Goal: Information Seeking & Learning: Learn about a topic

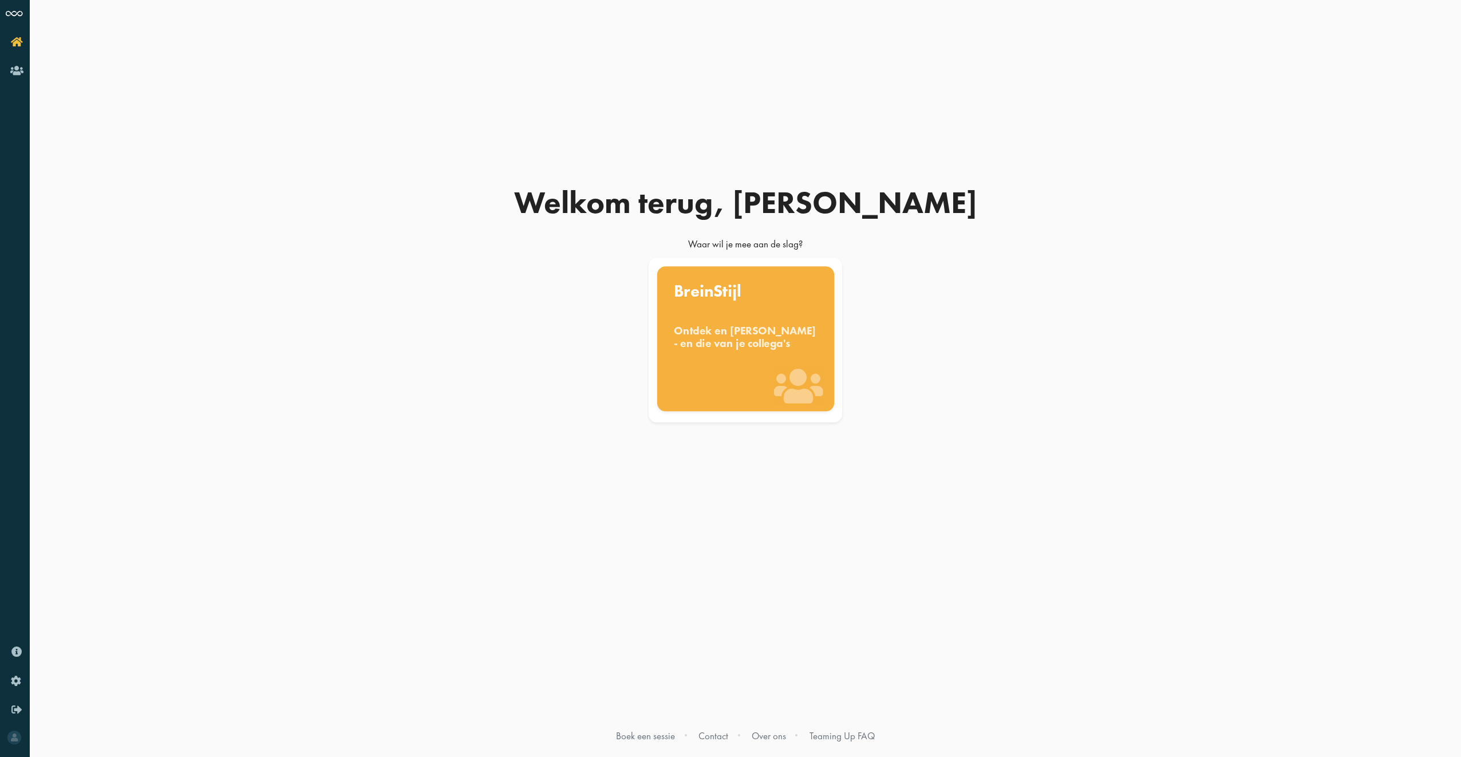
click at [709, 349] on div "Ontdek en benut jouw denkstijl - en die van je collega's" at bounding box center [746, 336] width 144 height 25
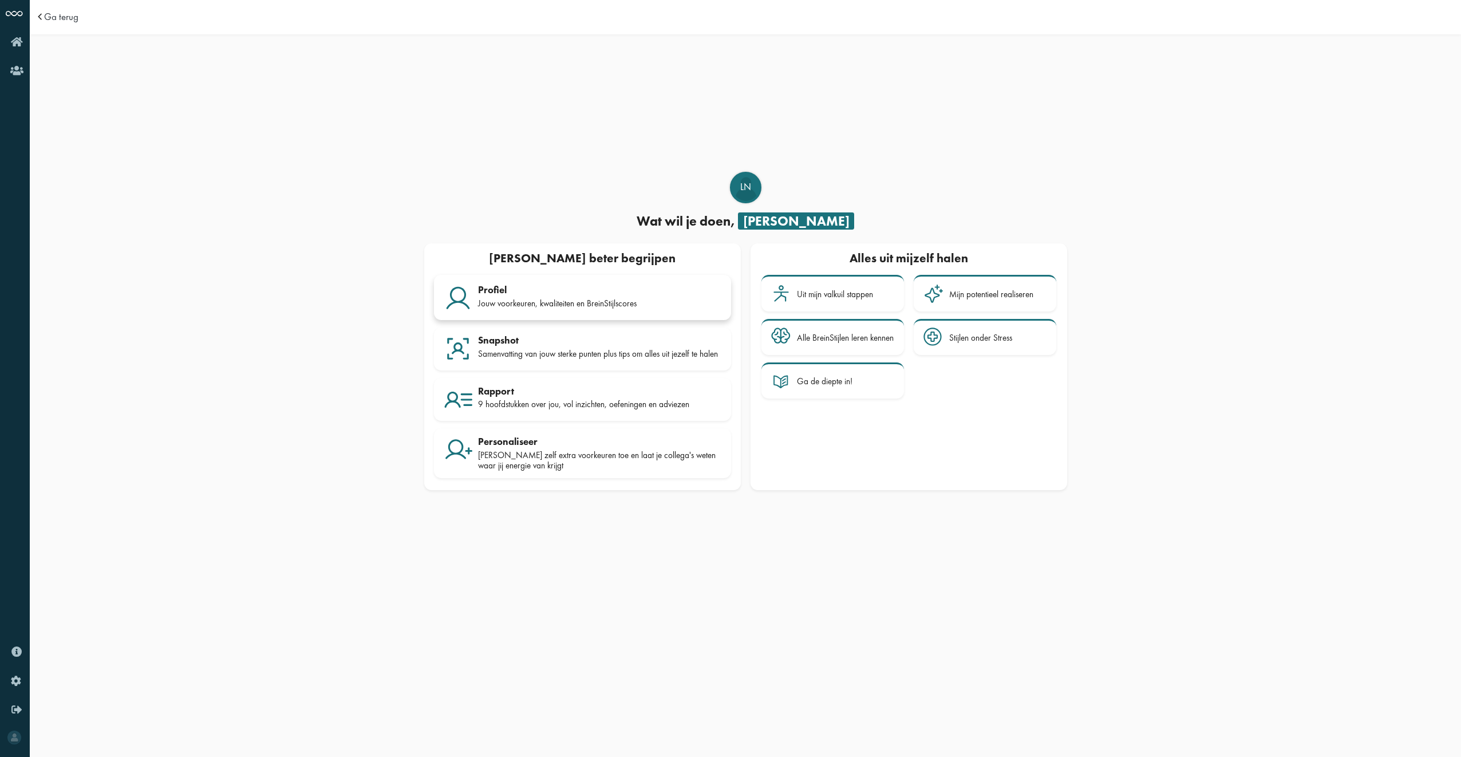
click at [639, 303] on div "Jouw voorkeuren, kwaliteiten en BreinStijlscores" at bounding box center [599, 303] width 243 height 10
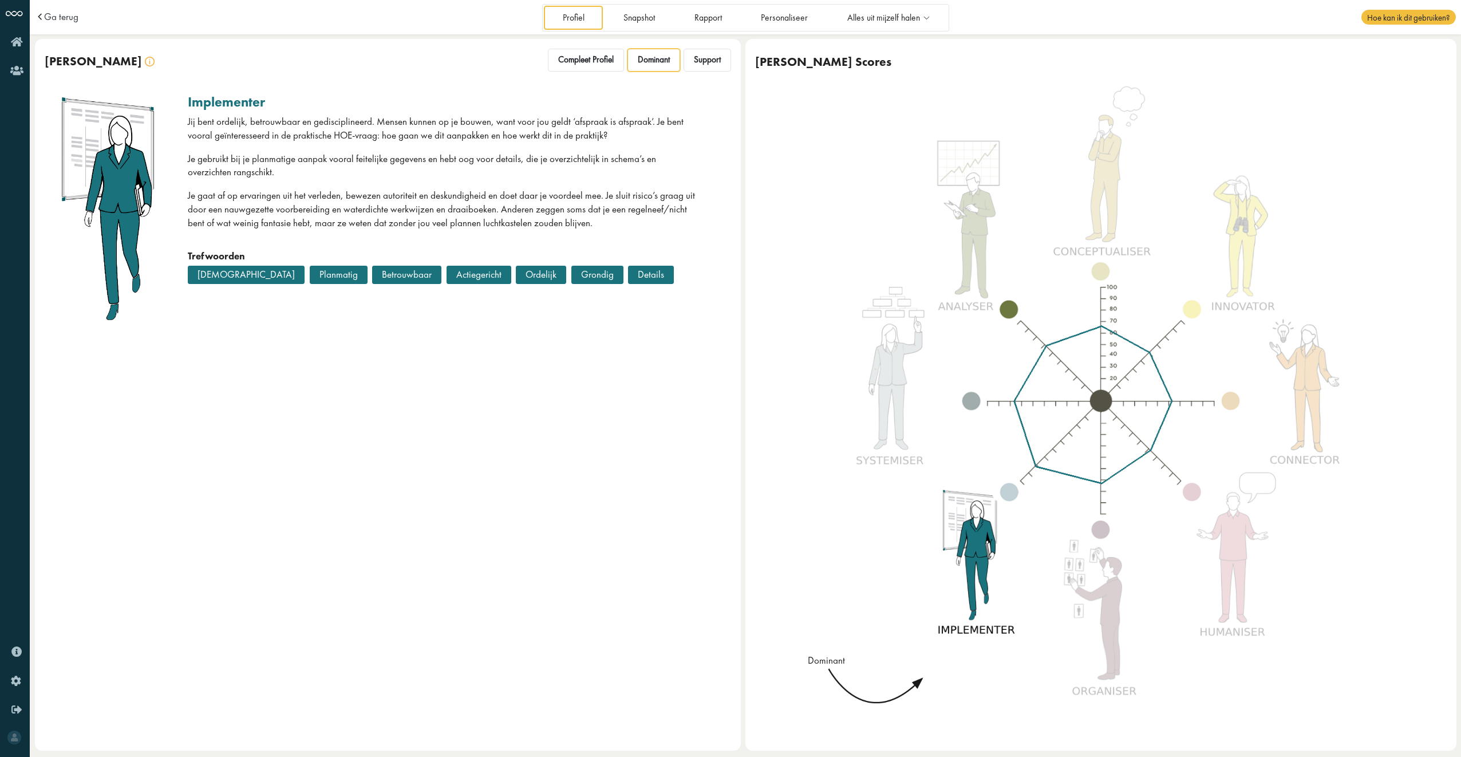
click at [891, 426] on div at bounding box center [1088, 411] width 572 height 586
click at [716, 61] on span "Support" at bounding box center [707, 59] width 27 height 11
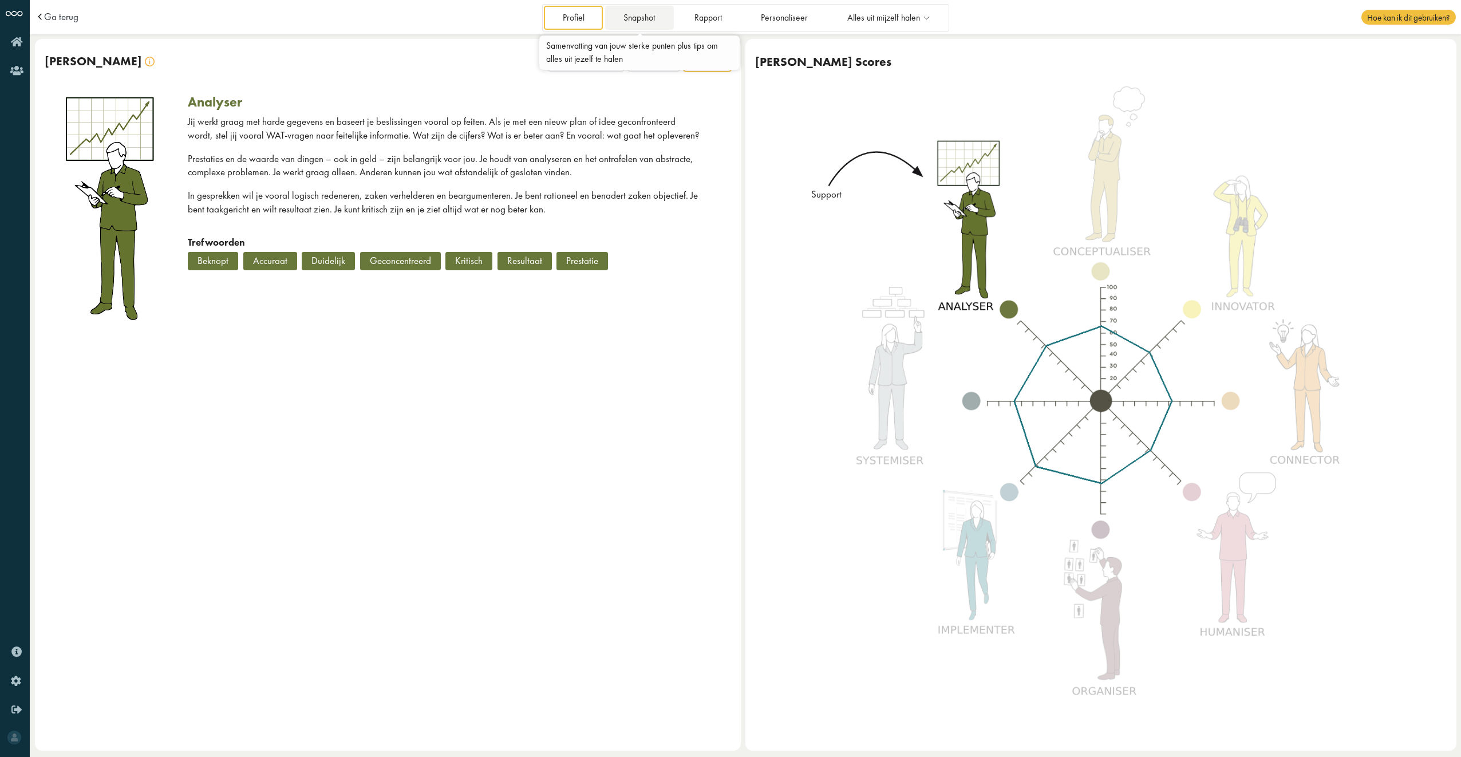
click at [655, 23] on link "Snapshot" at bounding box center [639, 17] width 69 height 23
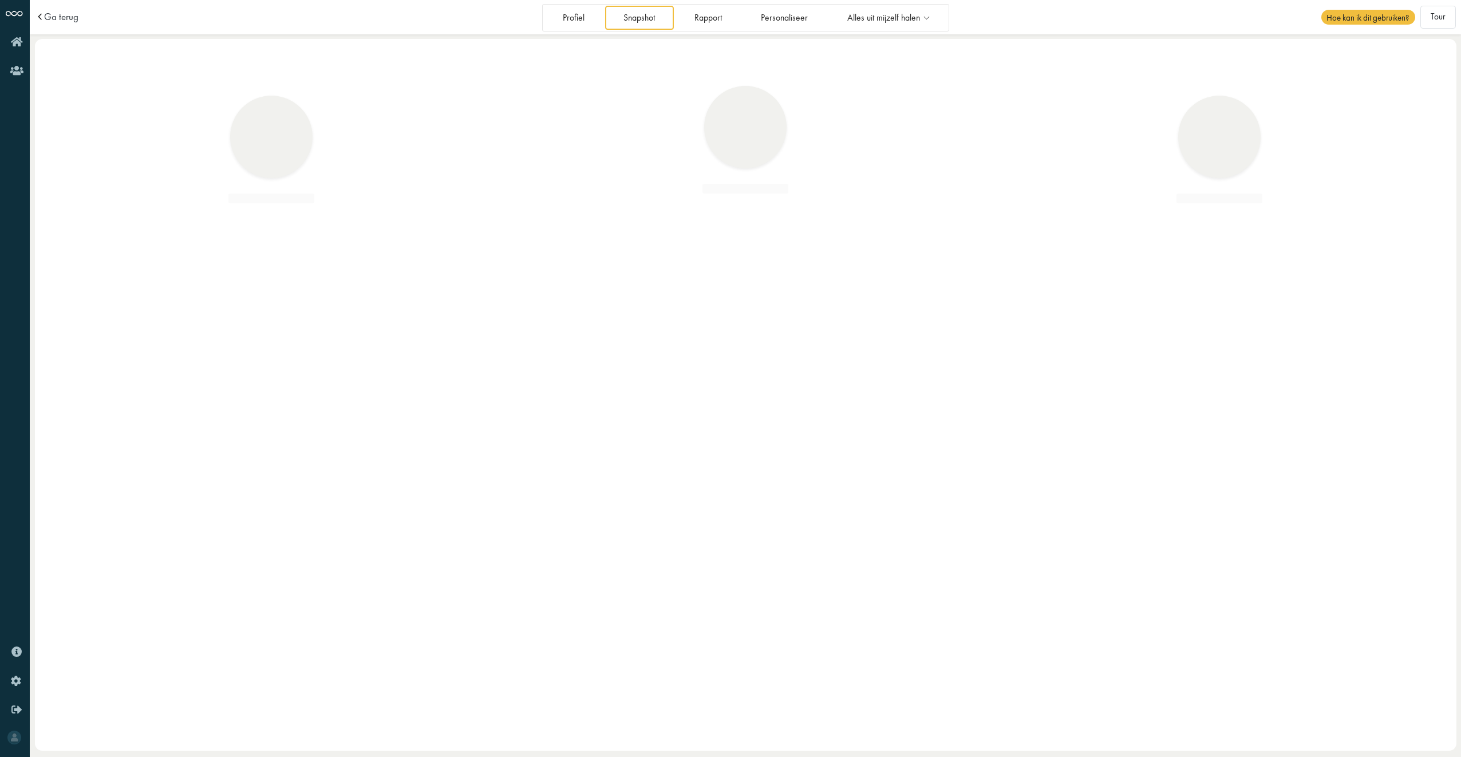
click at [633, 22] on link "Snapshot" at bounding box center [639, 17] width 69 height 23
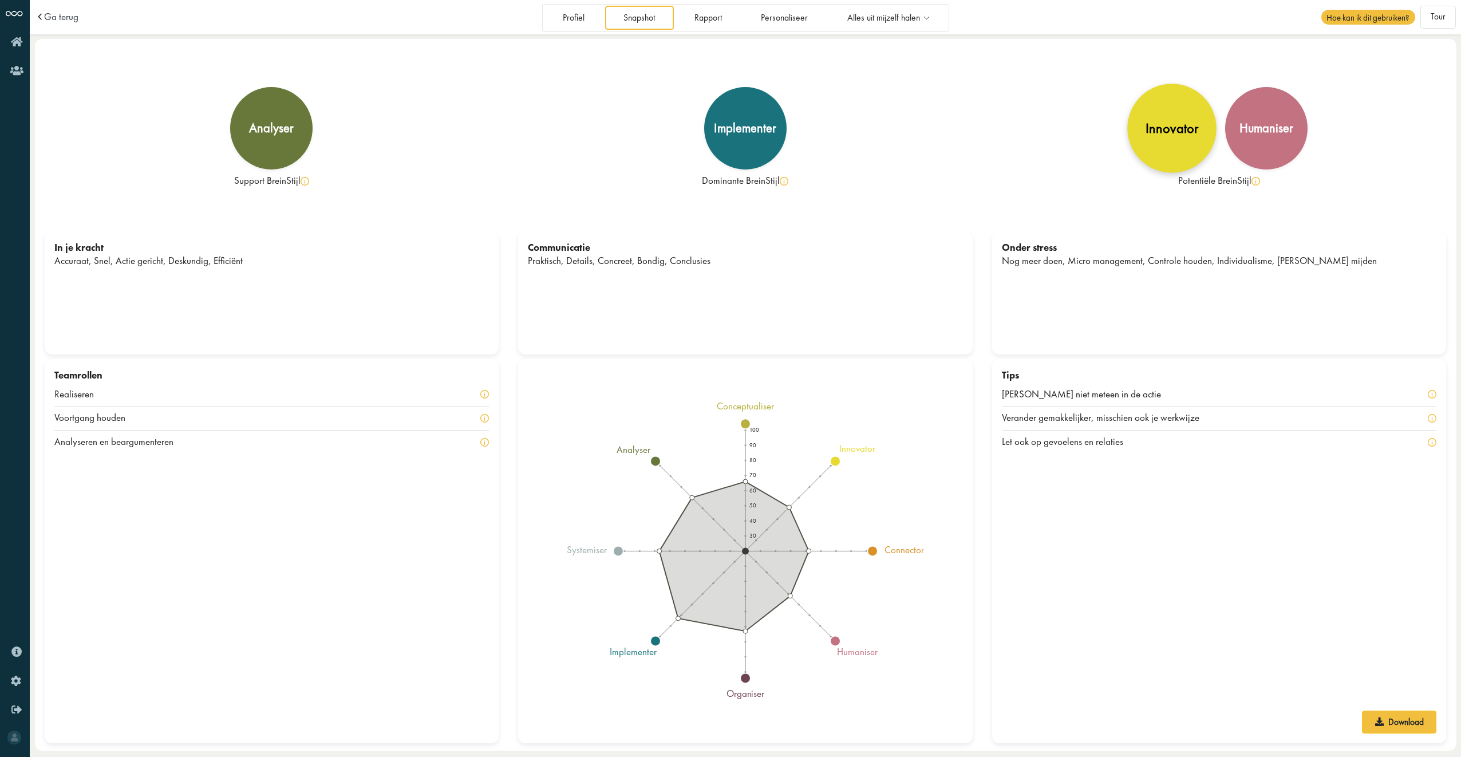
click at [1158, 142] on div "innovator" at bounding box center [1172, 128] width 89 height 89
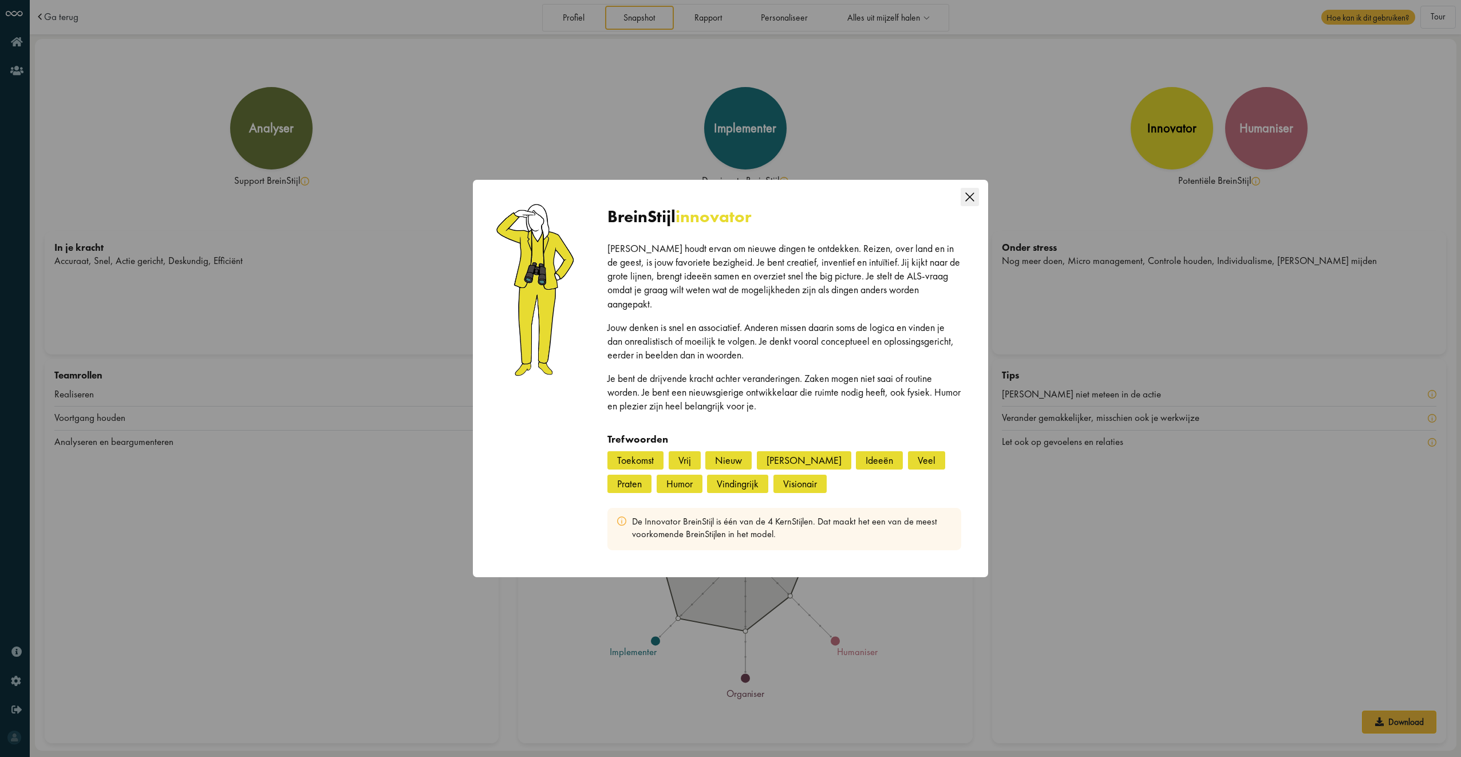
click at [968, 202] on icon "Close this dialog" at bounding box center [969, 197] width 9 height 9
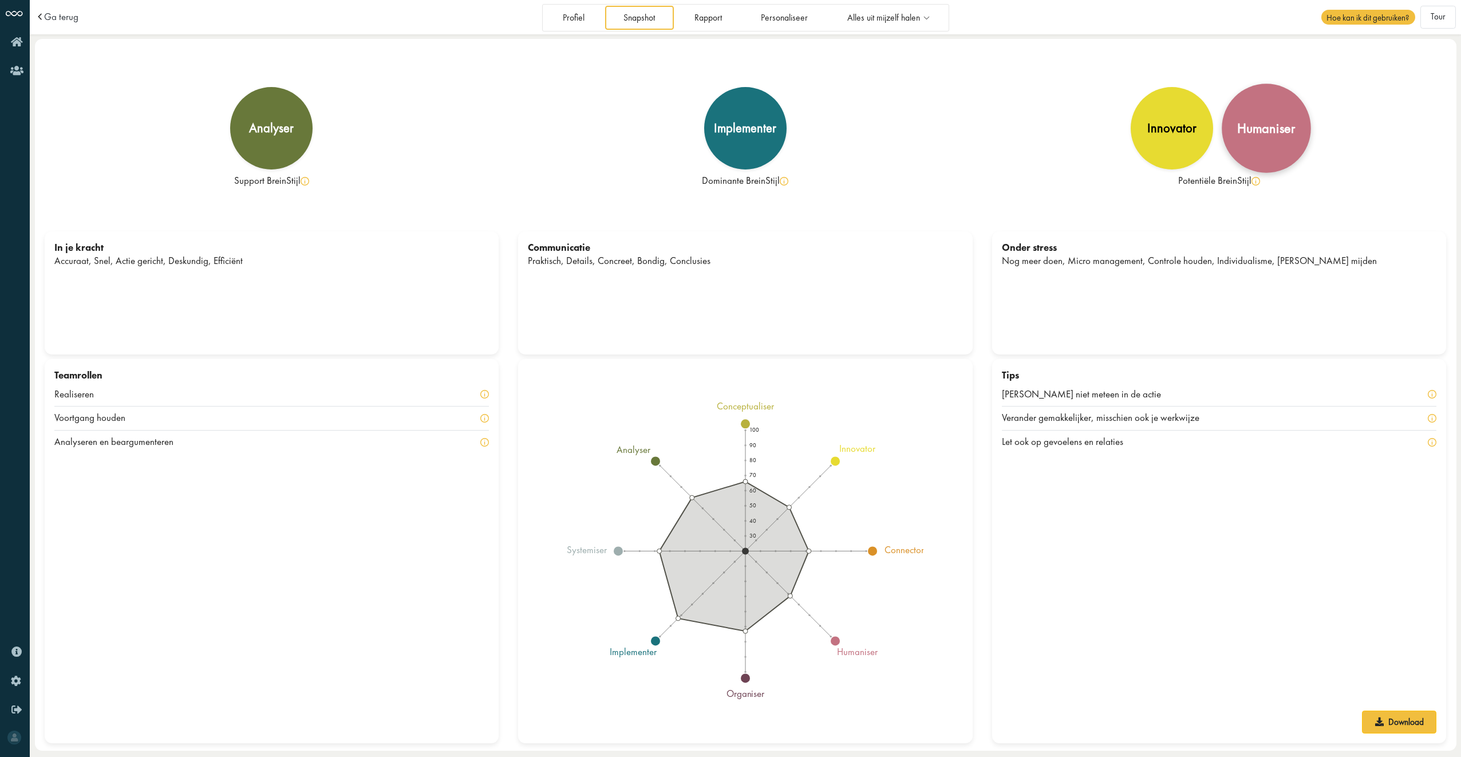
click at [1270, 123] on div "humaniser" at bounding box center [1266, 128] width 58 height 14
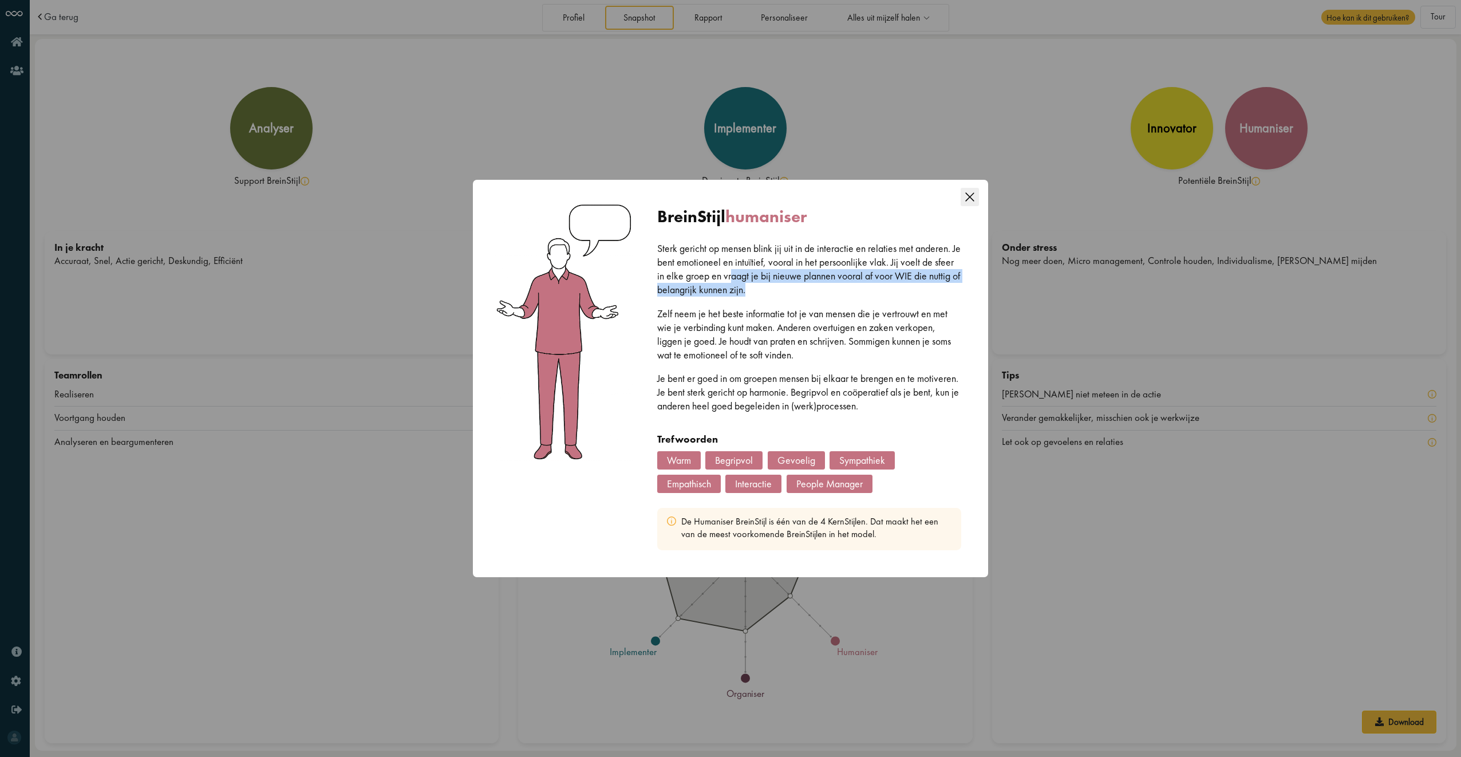
drag, startPoint x: 731, startPoint y: 279, endPoint x: 802, endPoint y: 294, distance: 72.0
click at [802, 294] on p "Sterk gericht op mensen blink jij uit in de interactie en relaties met anderen.…" at bounding box center [809, 269] width 305 height 55
click at [858, 287] on p "Sterk gericht op mensen blink jij uit in de interactie en relaties met anderen.…" at bounding box center [809, 269] width 305 height 55
click at [976, 202] on icon "Close this dialog" at bounding box center [970, 197] width 18 height 18
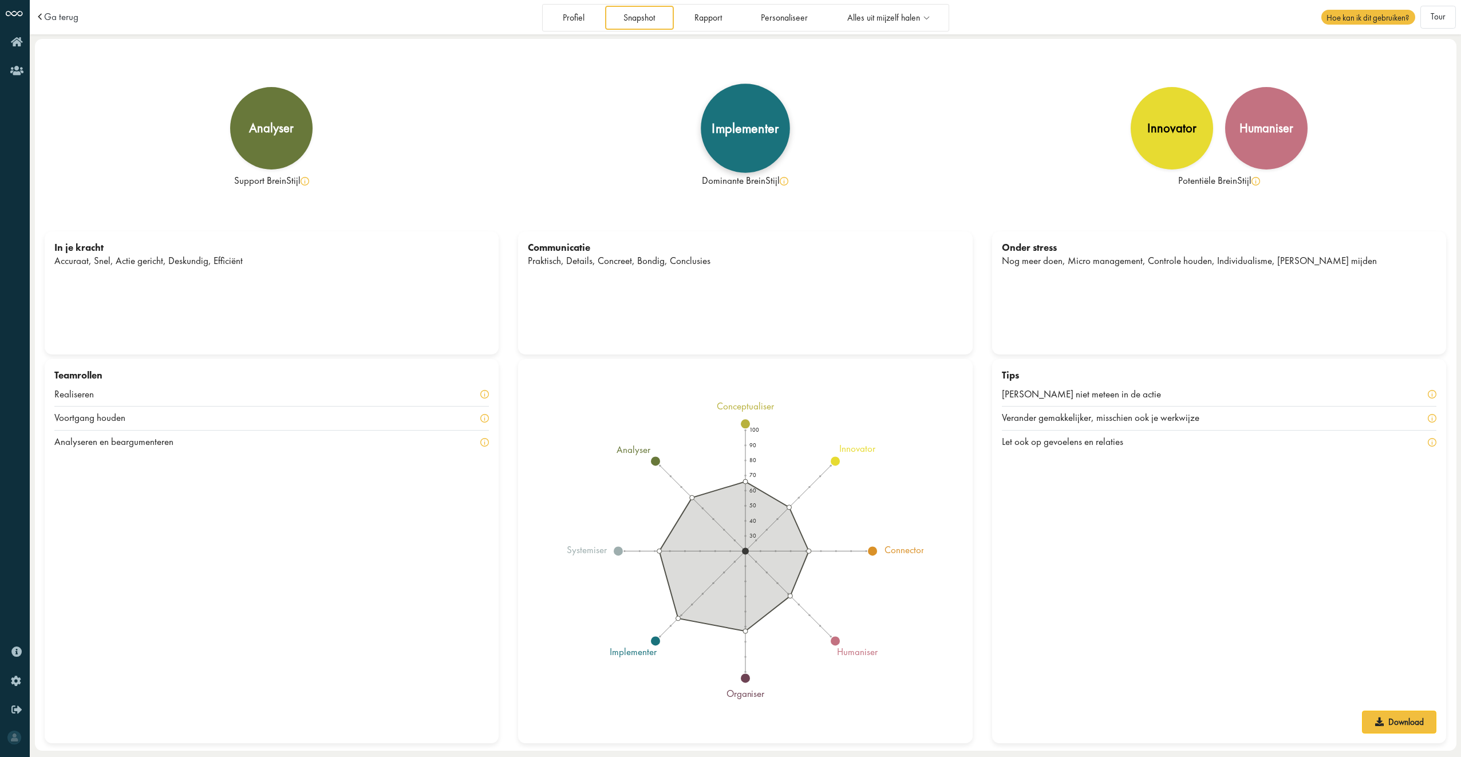
click at [740, 152] on div "implementer" at bounding box center [745, 128] width 89 height 89
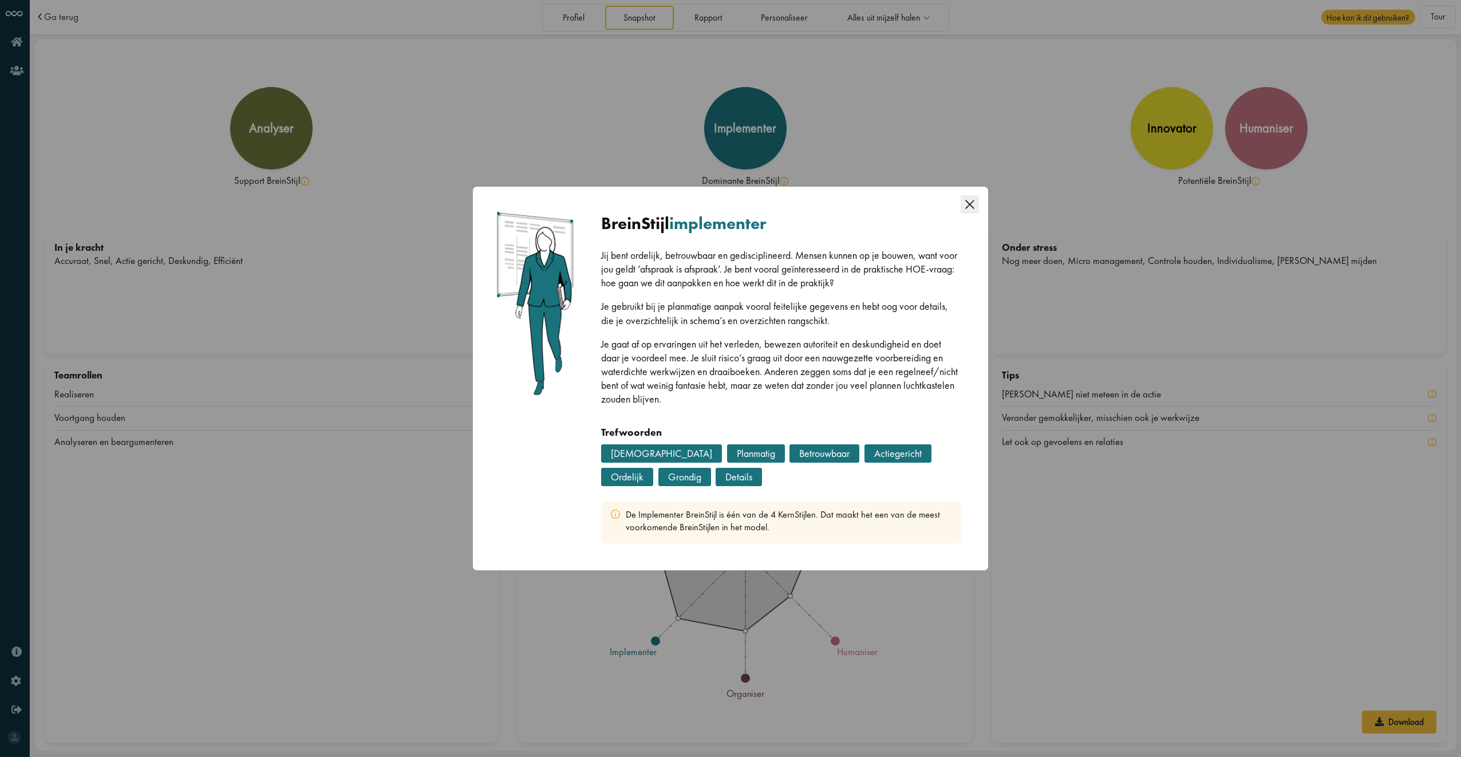
click at [977, 208] on icon "Close this dialog" at bounding box center [970, 204] width 18 height 18
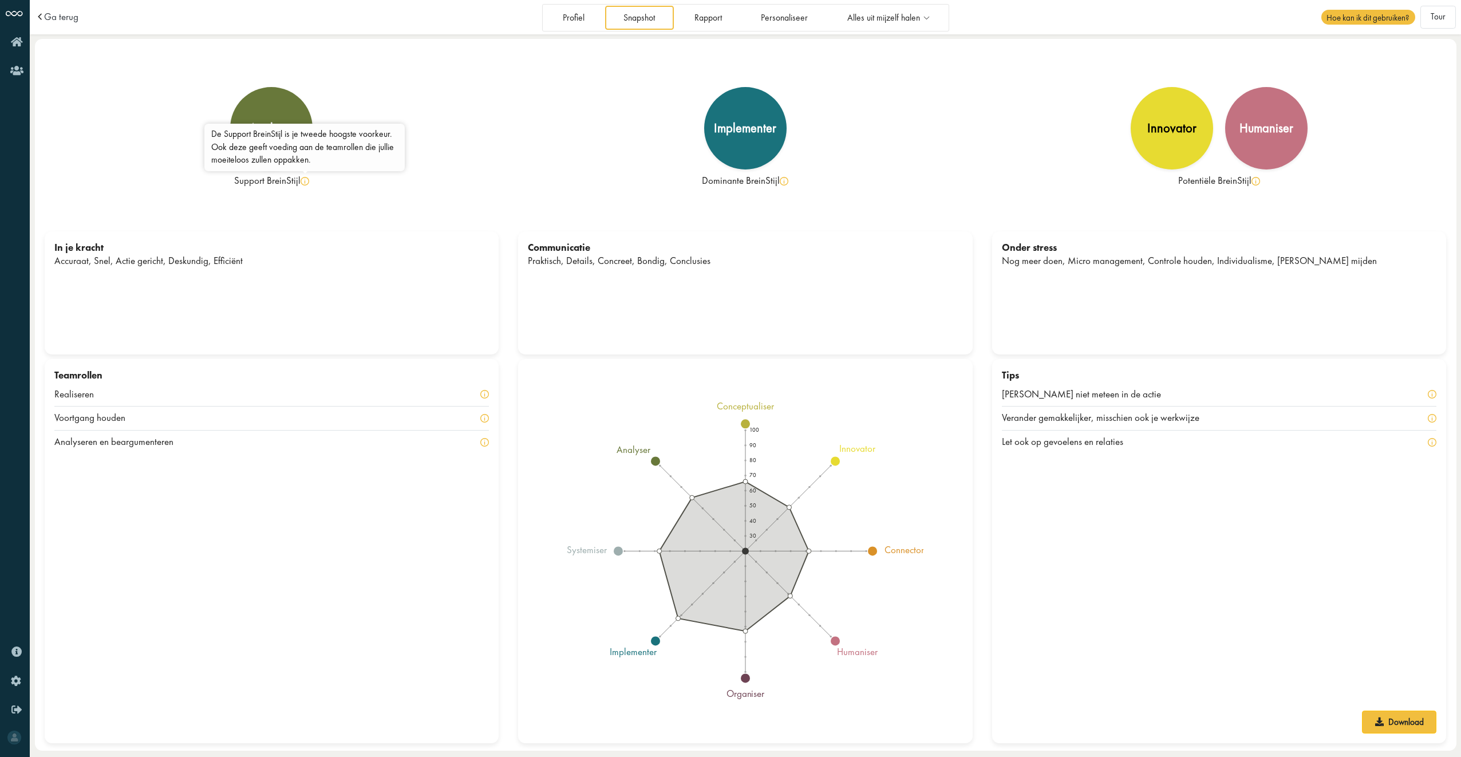
click at [302, 186] on img at bounding box center [305, 181] width 9 height 9
click at [284, 144] on div "analyser" at bounding box center [271, 128] width 89 height 89
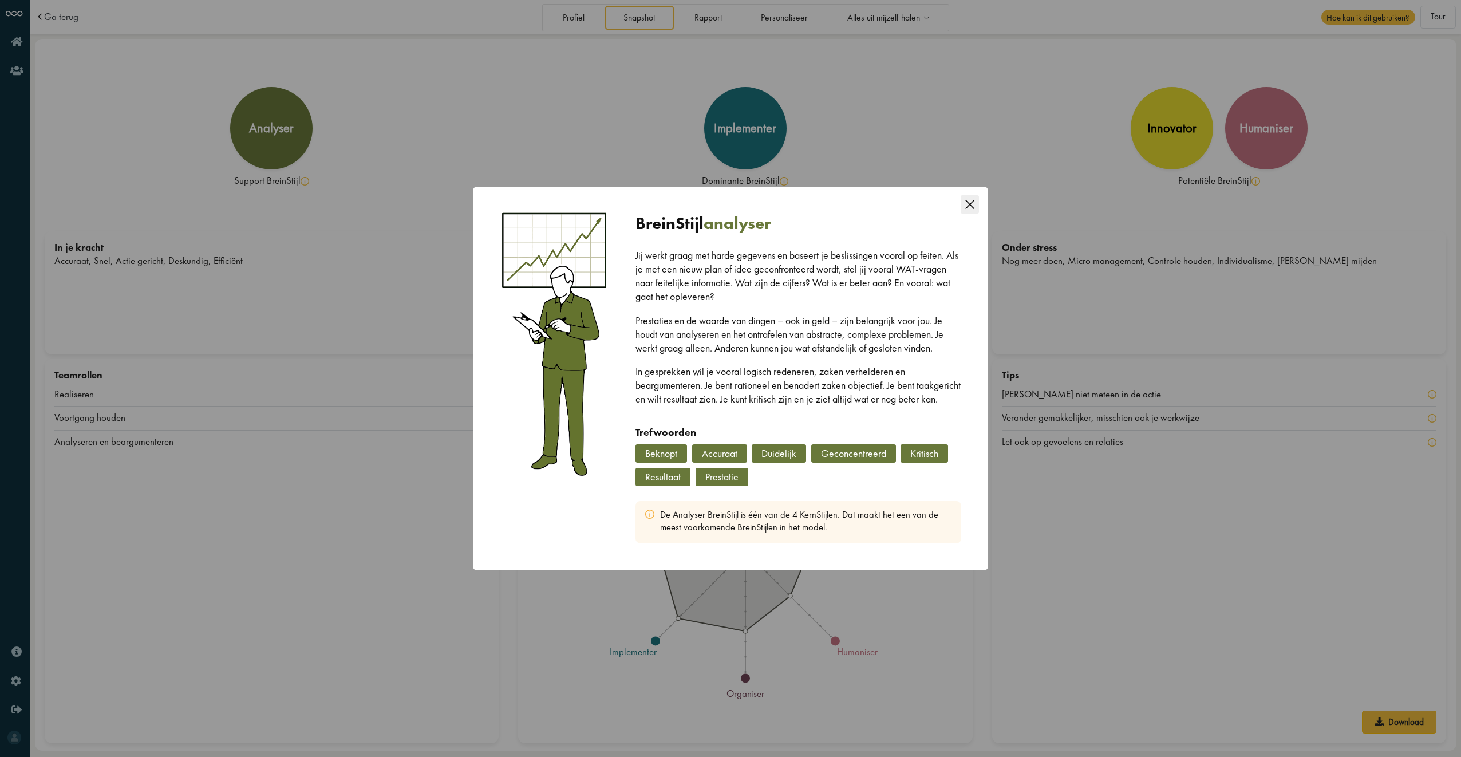
click at [965, 200] on icon "Close this dialog" at bounding box center [970, 204] width 18 height 18
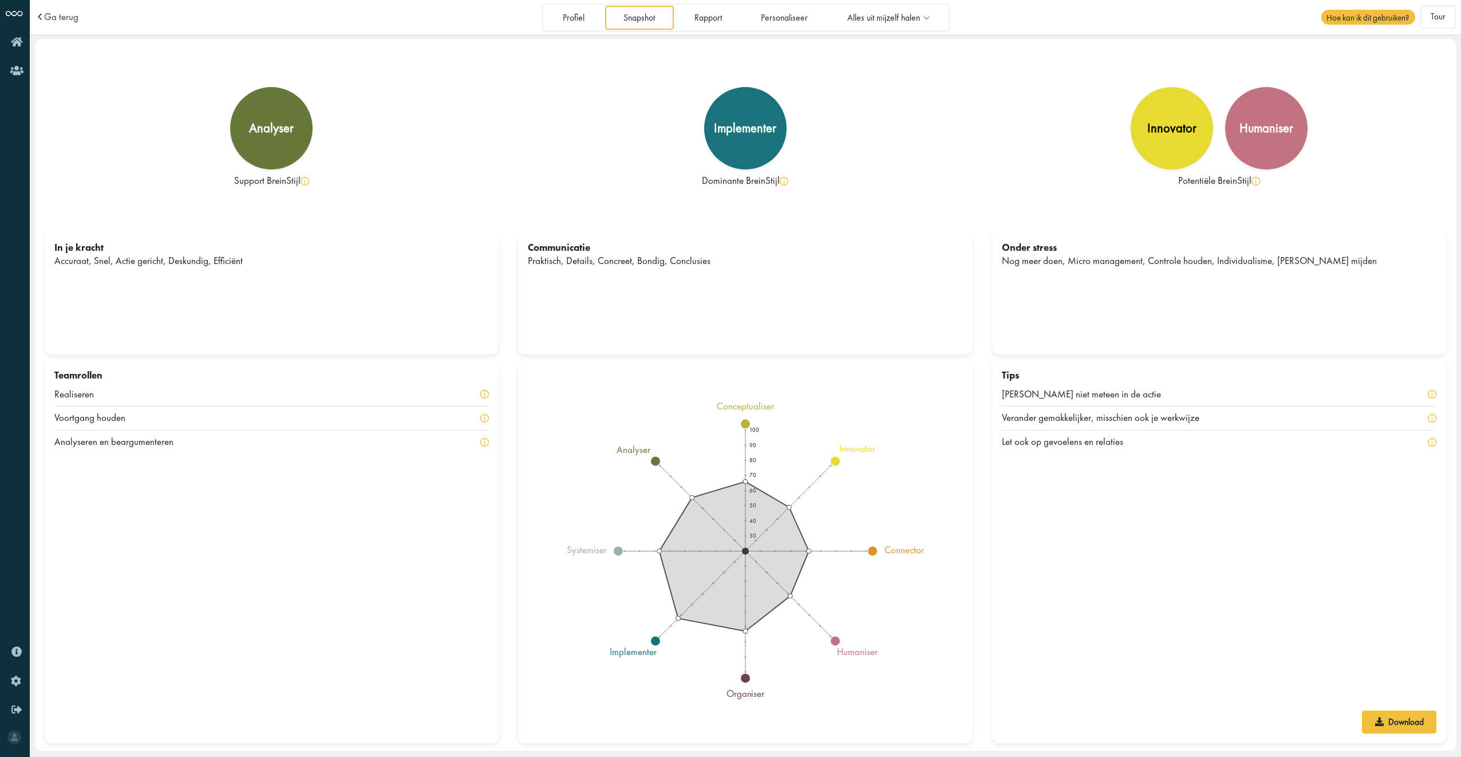
click at [214, 518] on div "Teamrollen Realiseren Voortgang houden Analyseren en beargumenteren" at bounding box center [272, 551] width 455 height 384
click at [1287, 134] on div "humaniser" at bounding box center [1266, 128] width 58 height 14
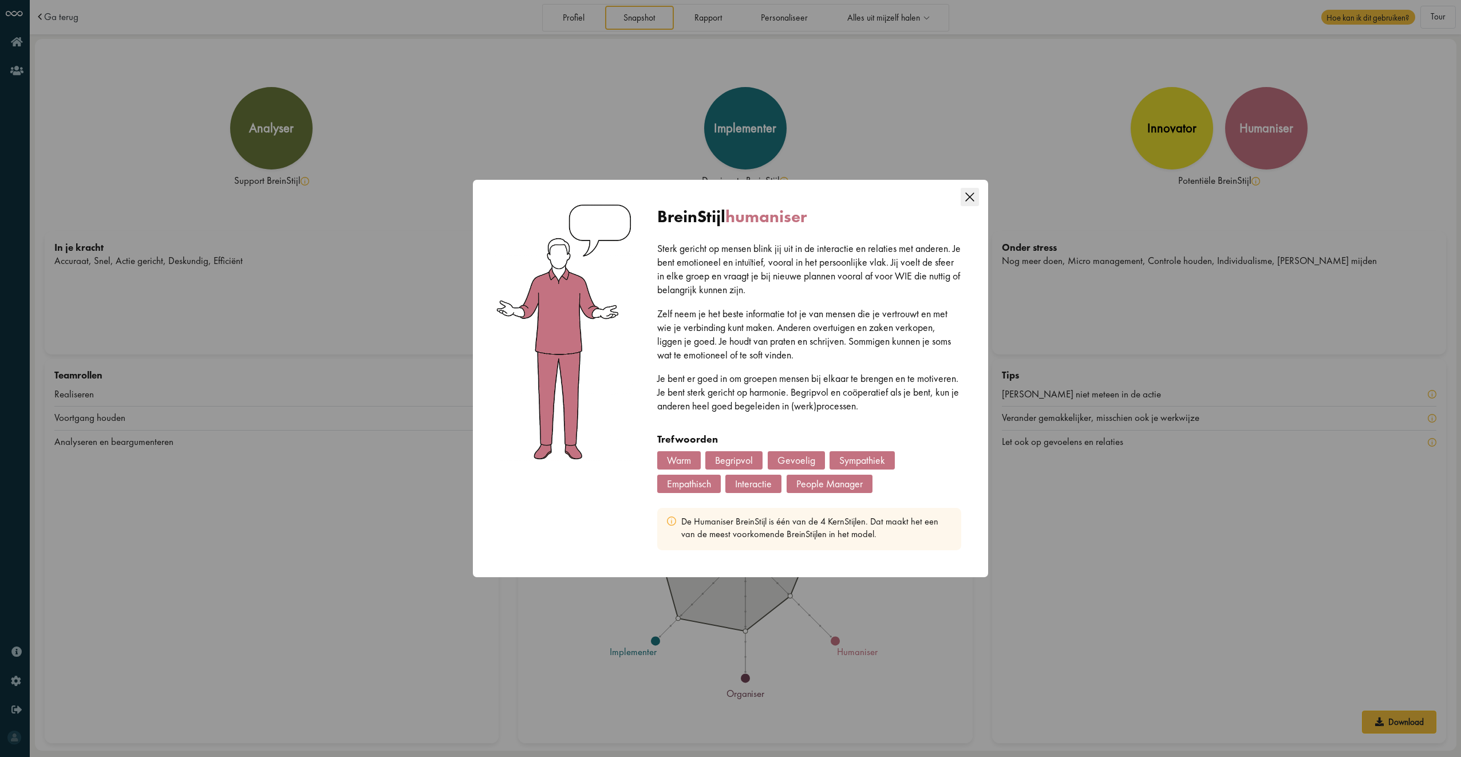
click at [978, 195] on icon "Close this dialog" at bounding box center [970, 197] width 18 height 18
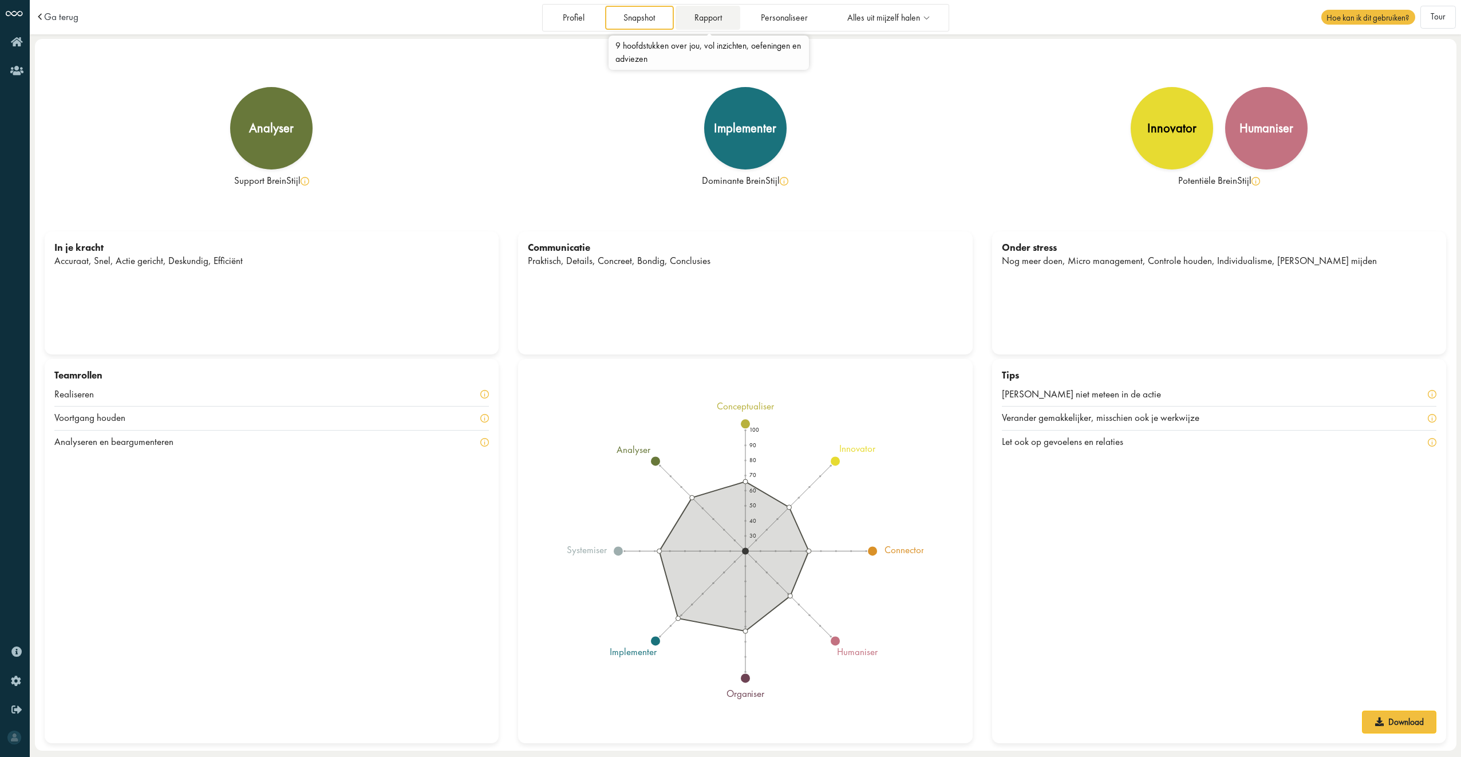
click at [704, 27] on link "Rapport" at bounding box center [708, 17] width 65 height 23
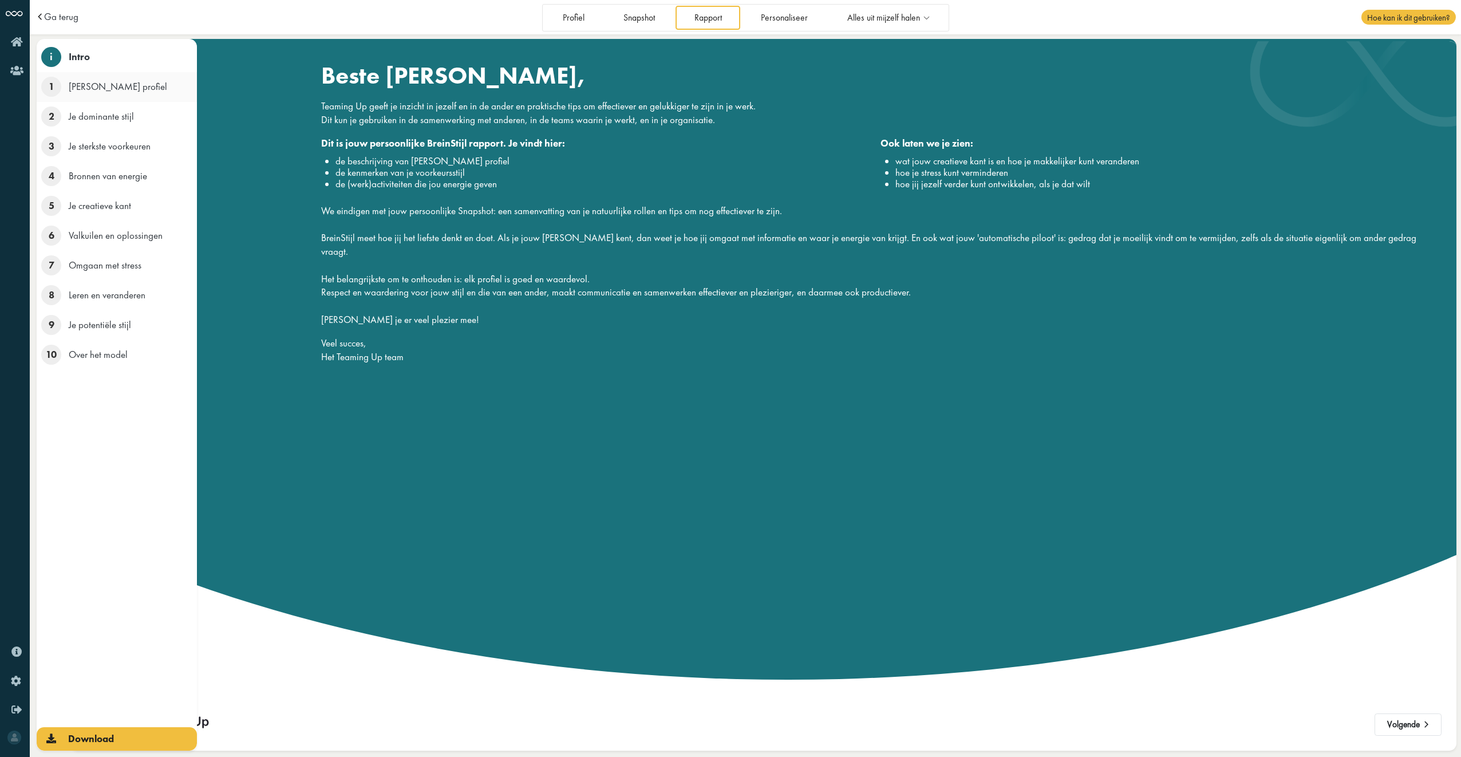
click at [57, 94] on span "1" at bounding box center [51, 87] width 20 height 20
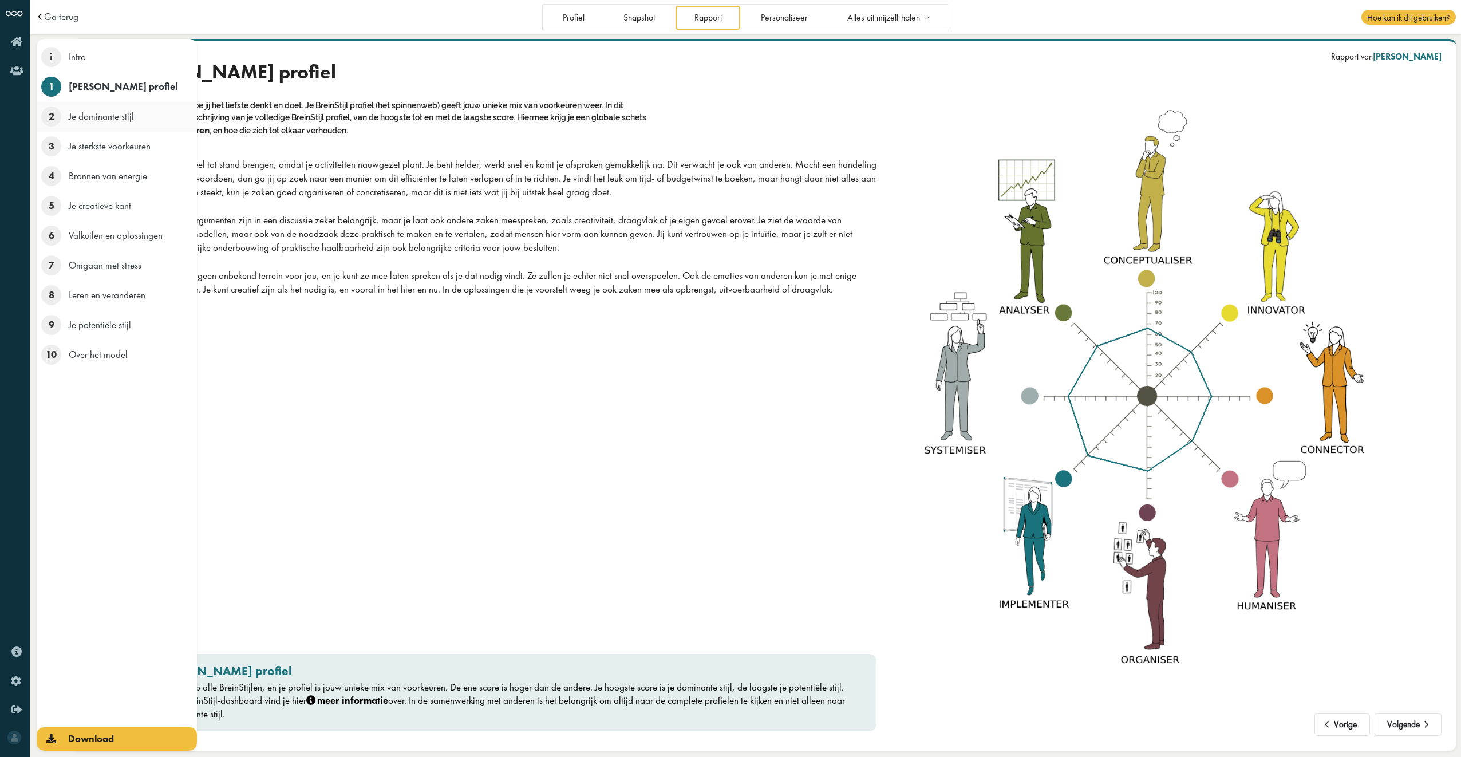
click at [83, 123] on span "Je dominante stijl" at bounding box center [101, 116] width 65 height 13
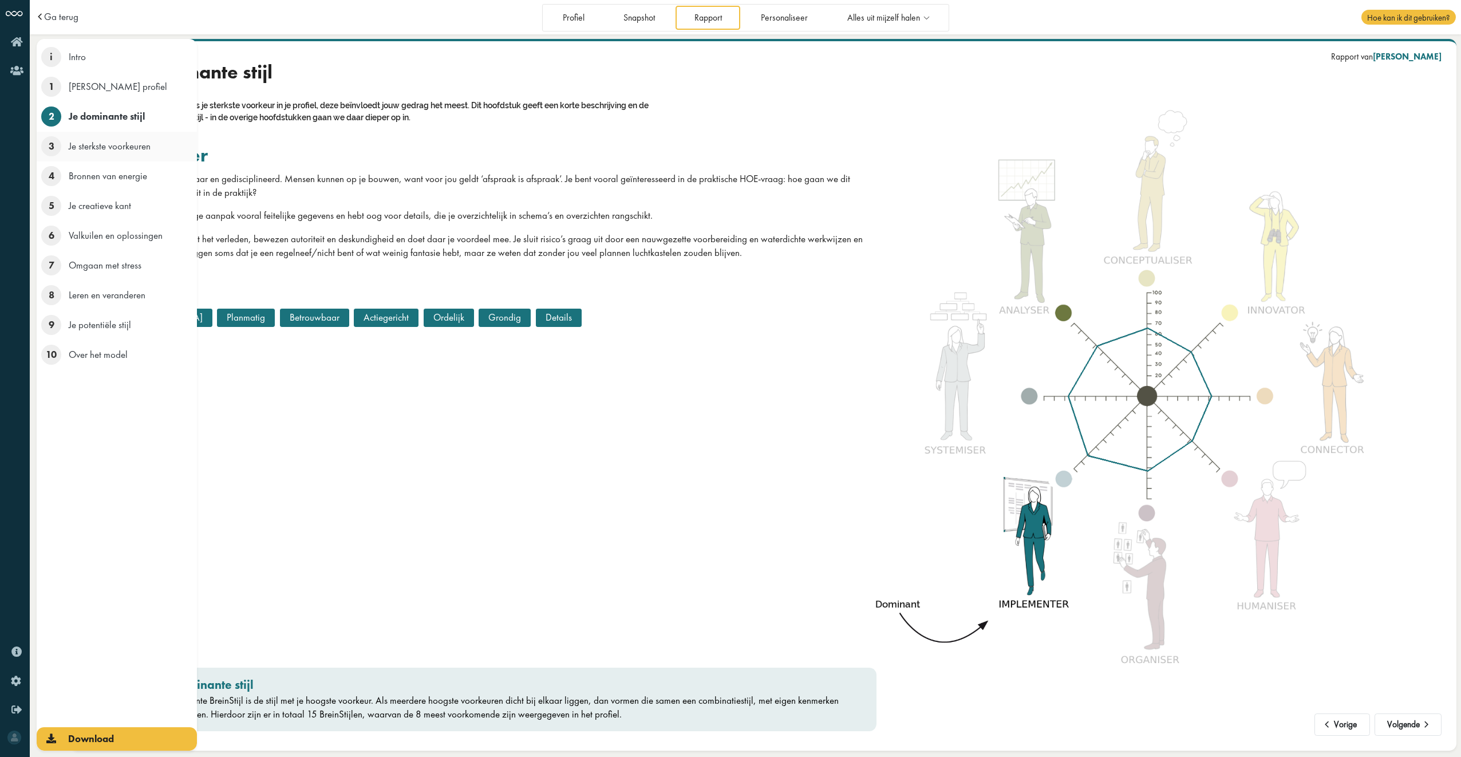
click at [49, 145] on span "3" at bounding box center [51, 146] width 20 height 20
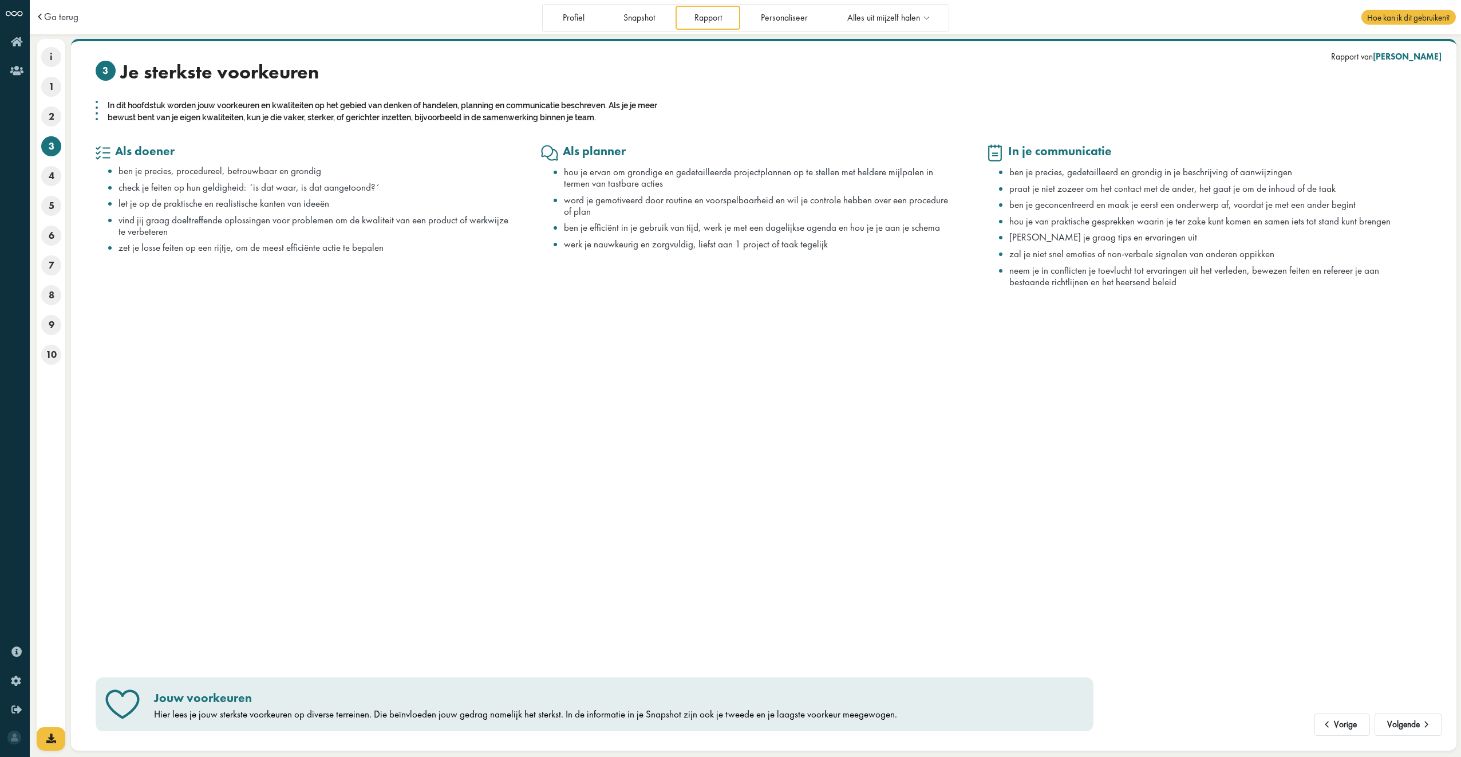
click at [499, 516] on div "Vorige Volgende Rapport van Louise Nell 3 Je sterkste voorkeuren In dit hoofdst…" at bounding box center [764, 396] width 1336 height 670
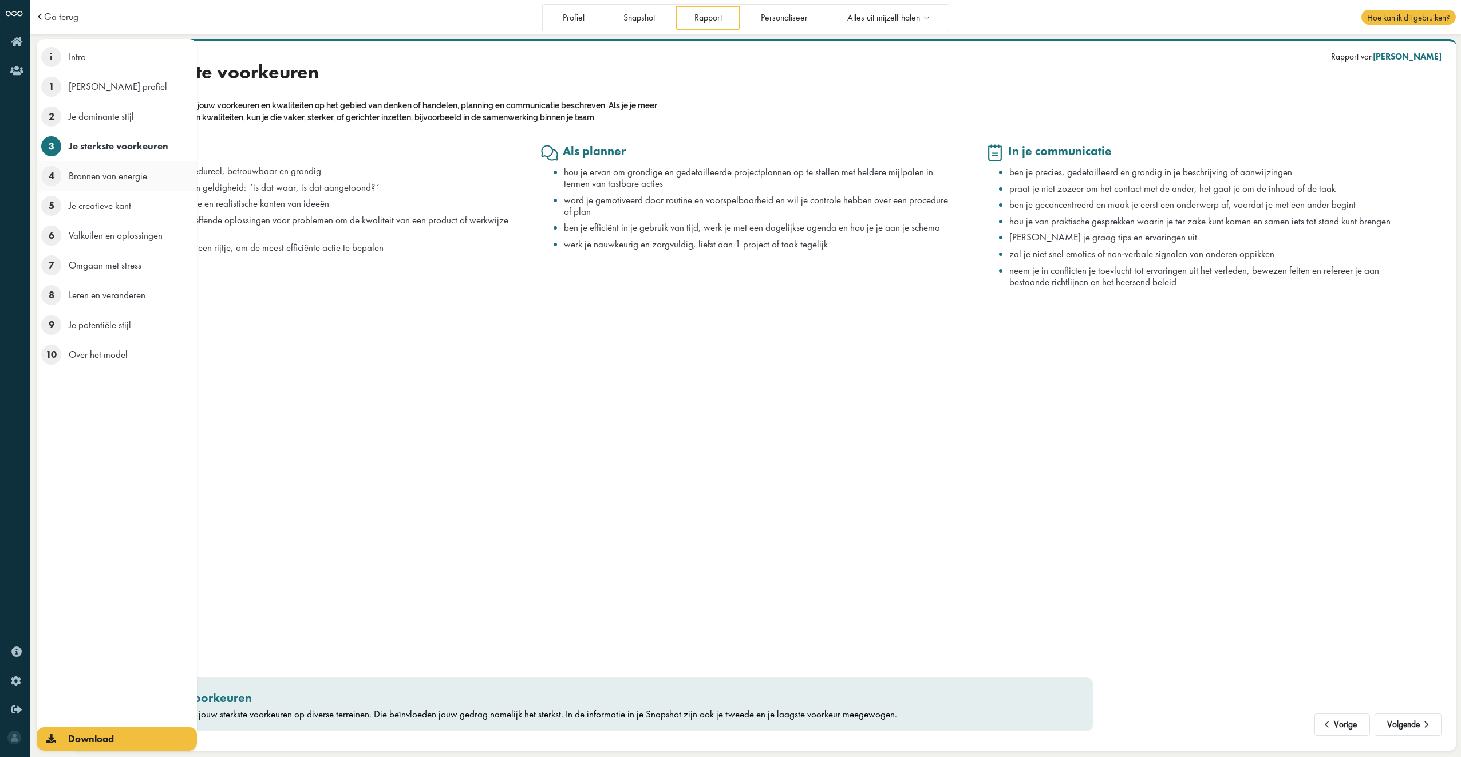
click at [55, 180] on span "4" at bounding box center [51, 176] width 20 height 20
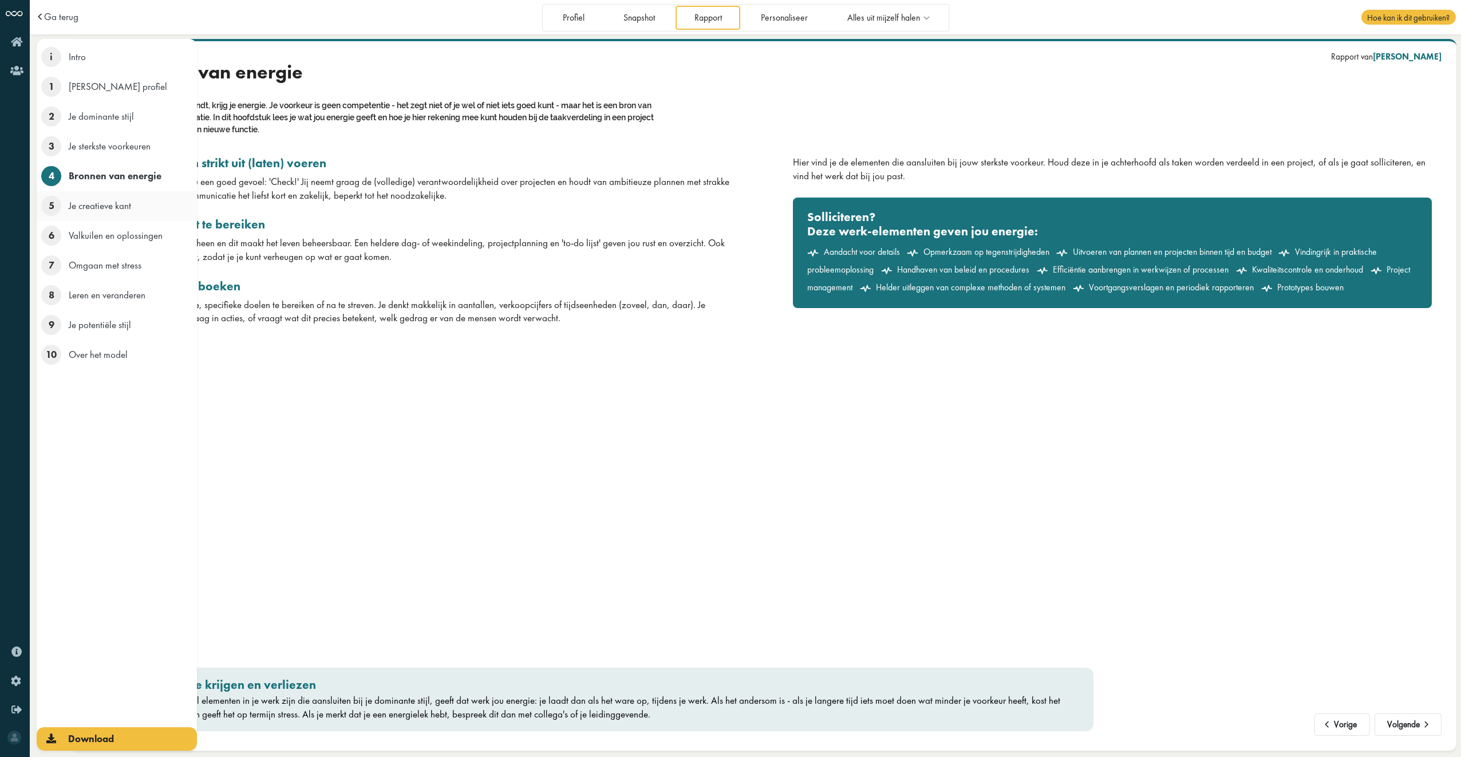
click at [52, 207] on span "5" at bounding box center [51, 206] width 20 height 20
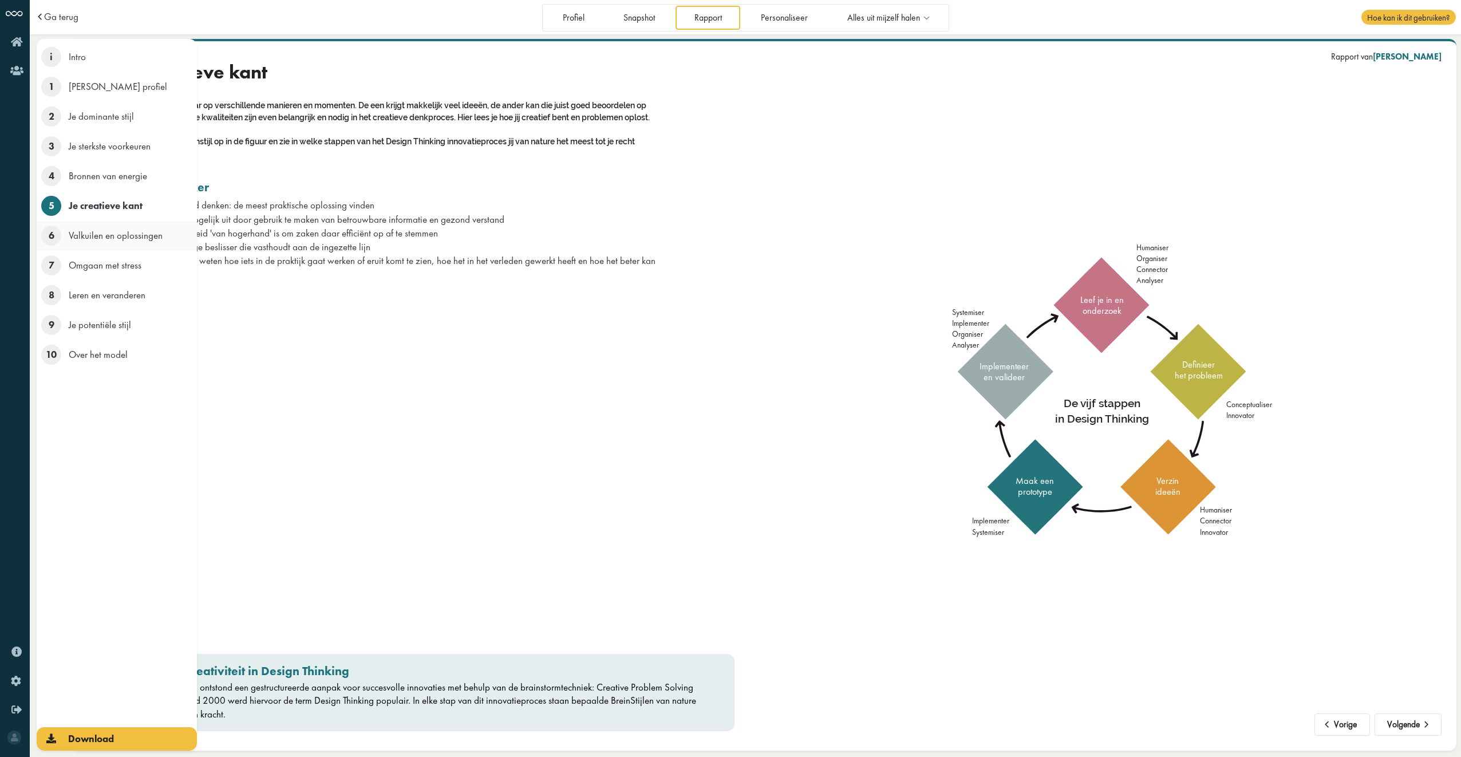
click at [50, 237] on span "6" at bounding box center [51, 236] width 20 height 20
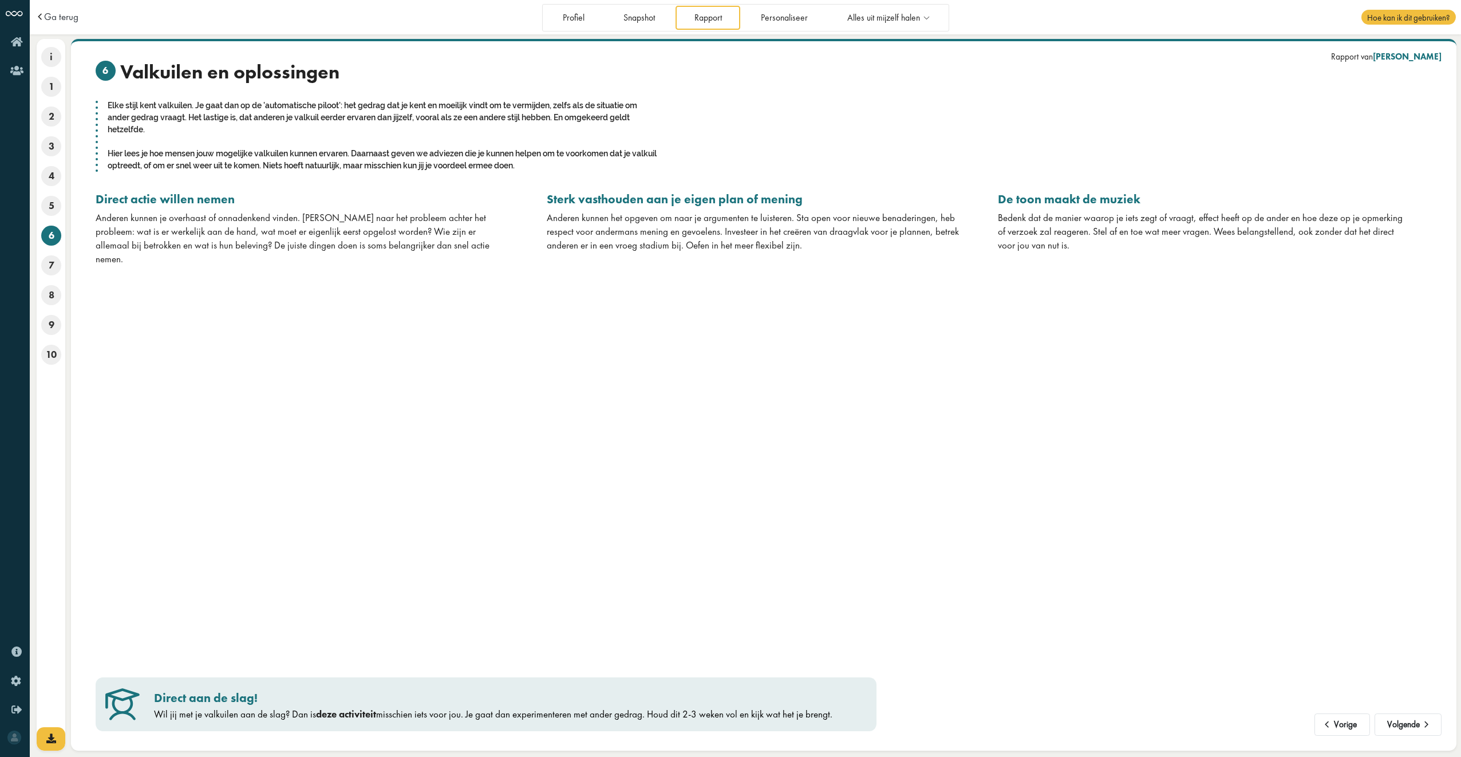
click at [254, 287] on div "Vorige Volgende Rapport van Louise Nell 6 Valkuilen en oplossingen Elke stijl k…" at bounding box center [764, 396] width 1336 height 670
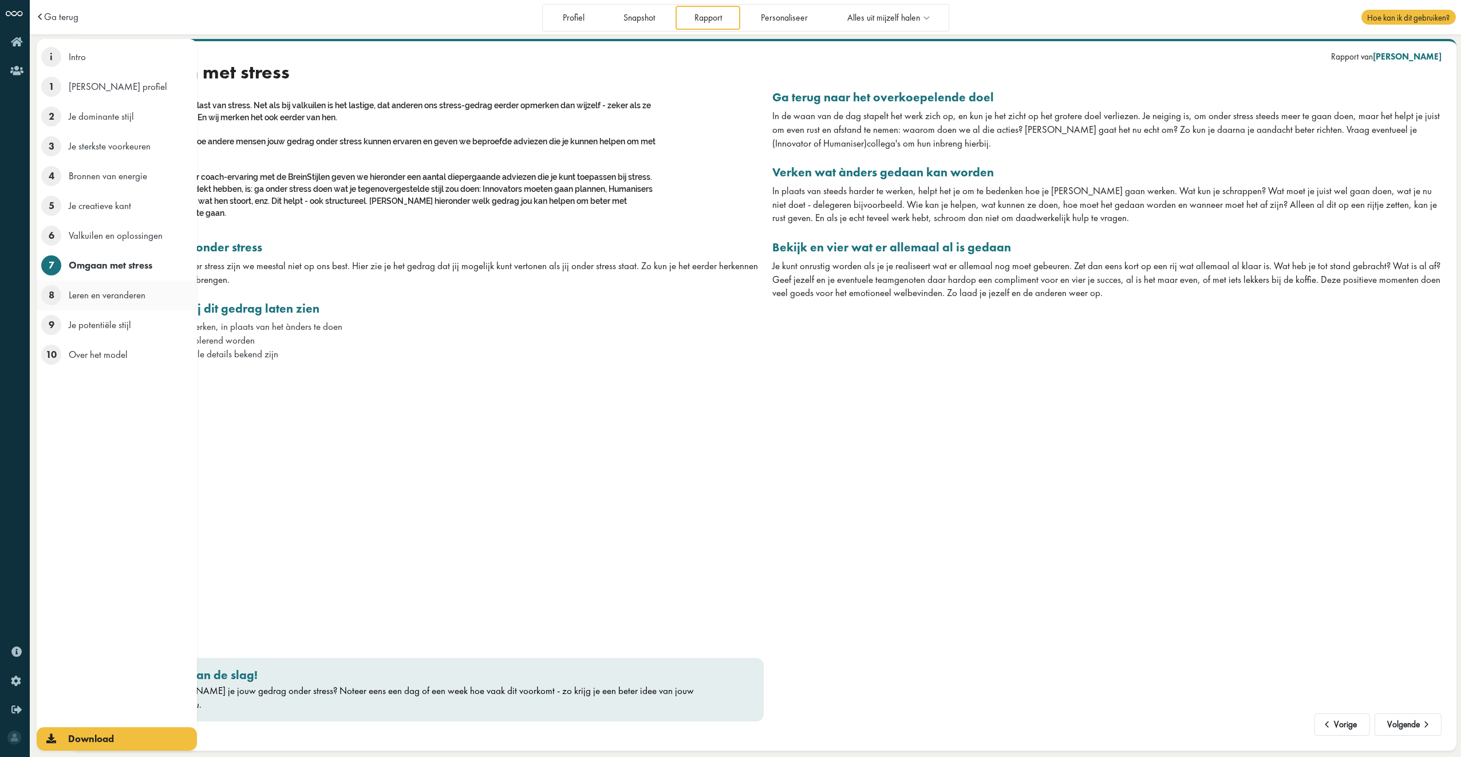
click at [52, 297] on span "8" at bounding box center [51, 295] width 20 height 20
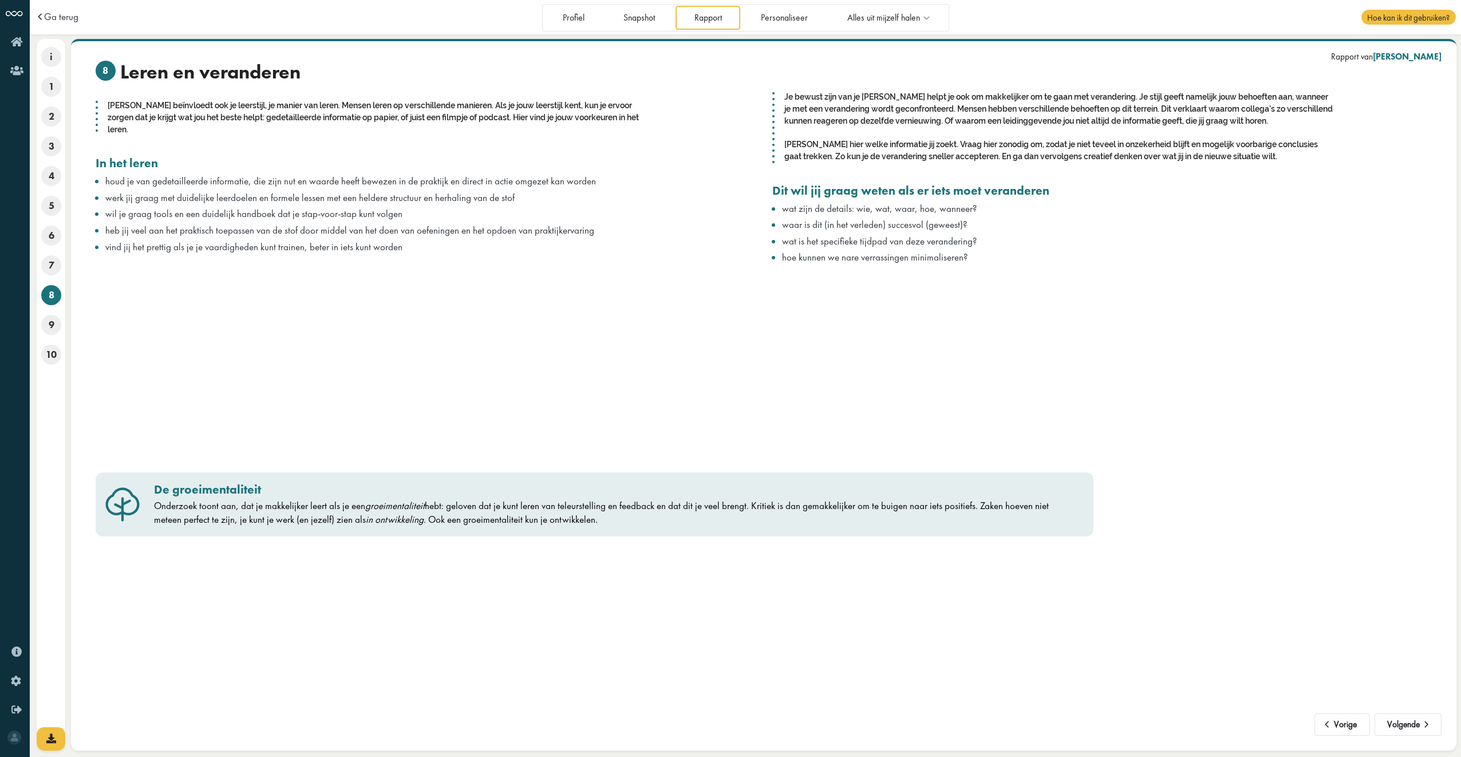
click at [445, 306] on div "8 Leren en veranderen Je BreinStijl beïnvloedt ook je leerstijl, je manier van …" at bounding box center [425, 262] width 677 height 402
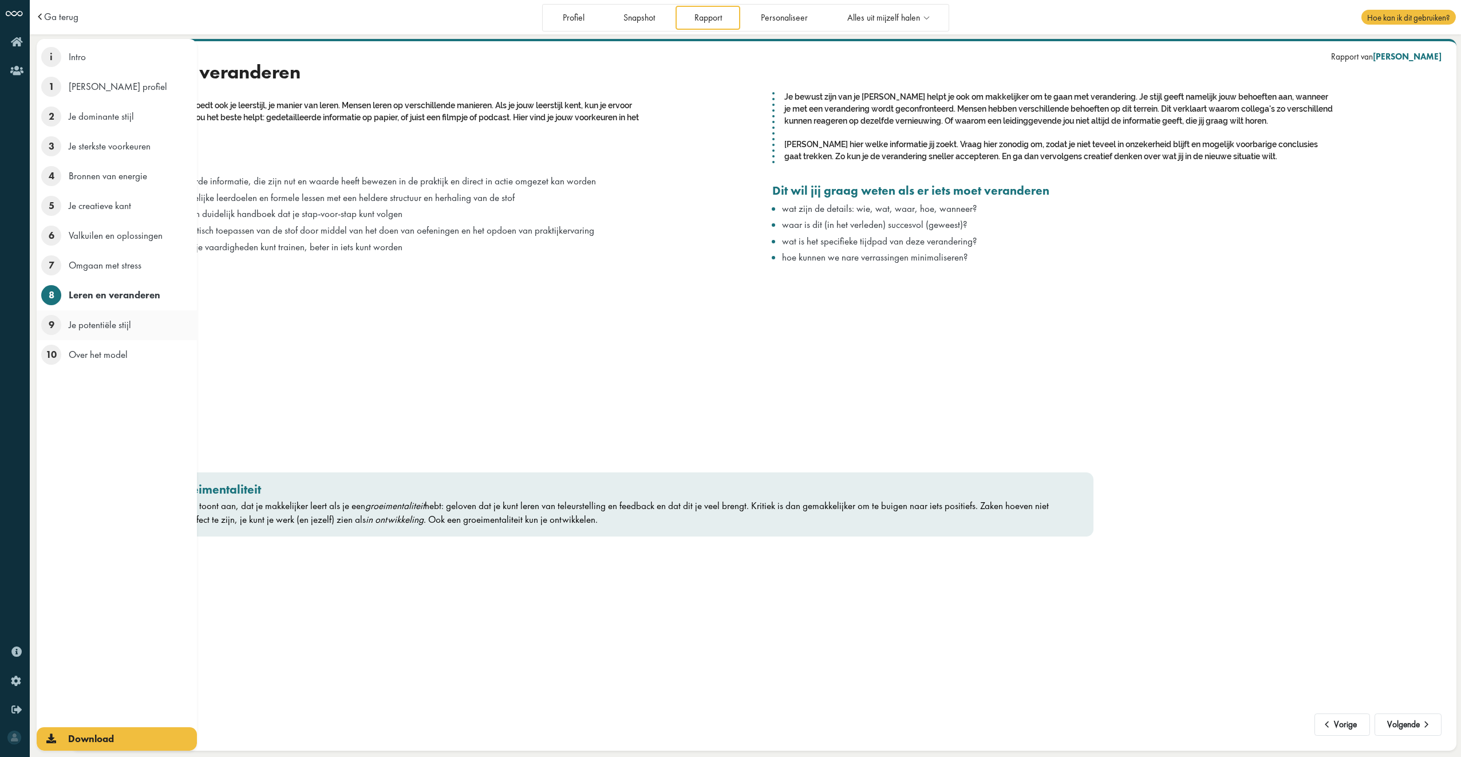
click at [57, 327] on span "9" at bounding box center [51, 325] width 20 height 20
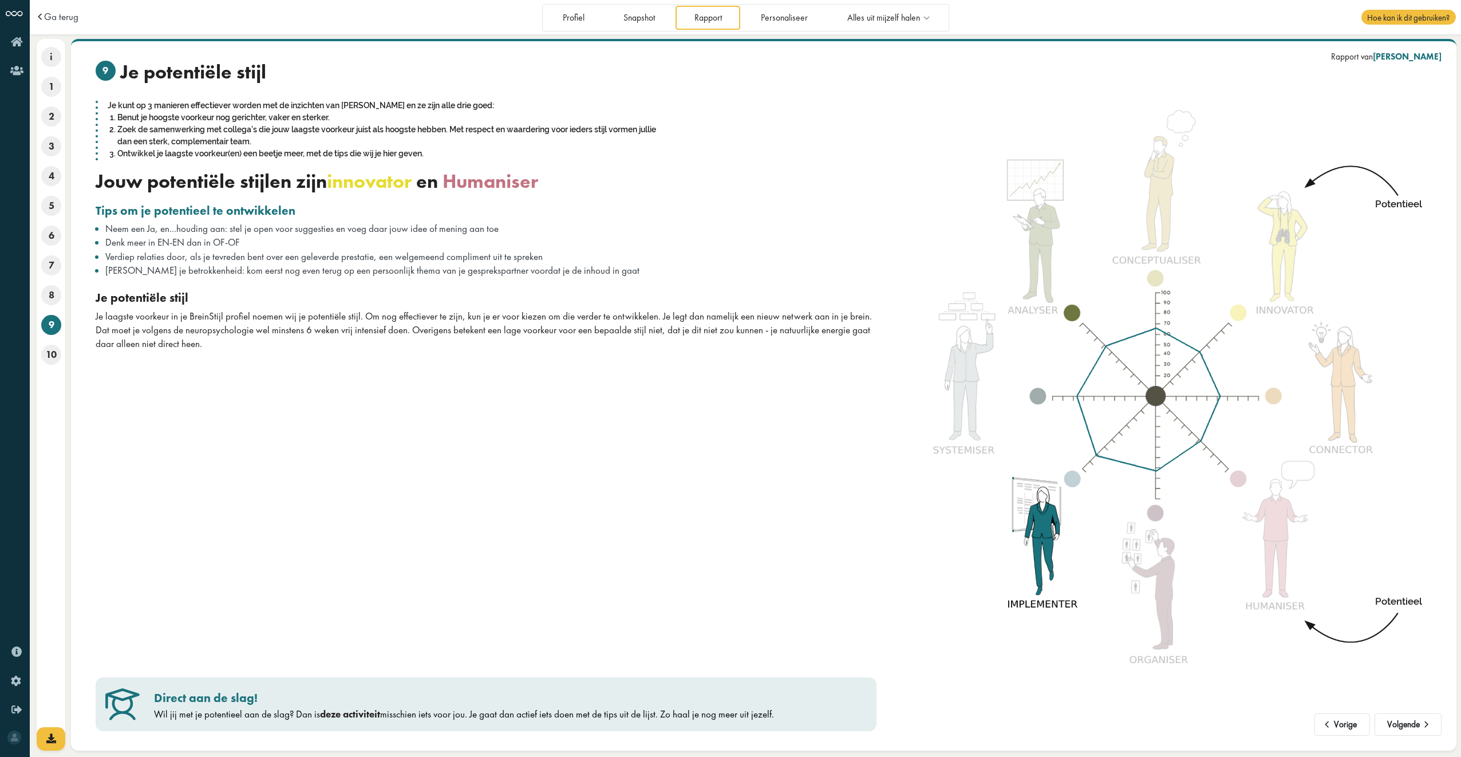
click at [413, 388] on div "9 Je potentiële stijl Je kunt op 3 manieren effectiever worden met de inzichten…" at bounding box center [482, 396] width 790 height 670
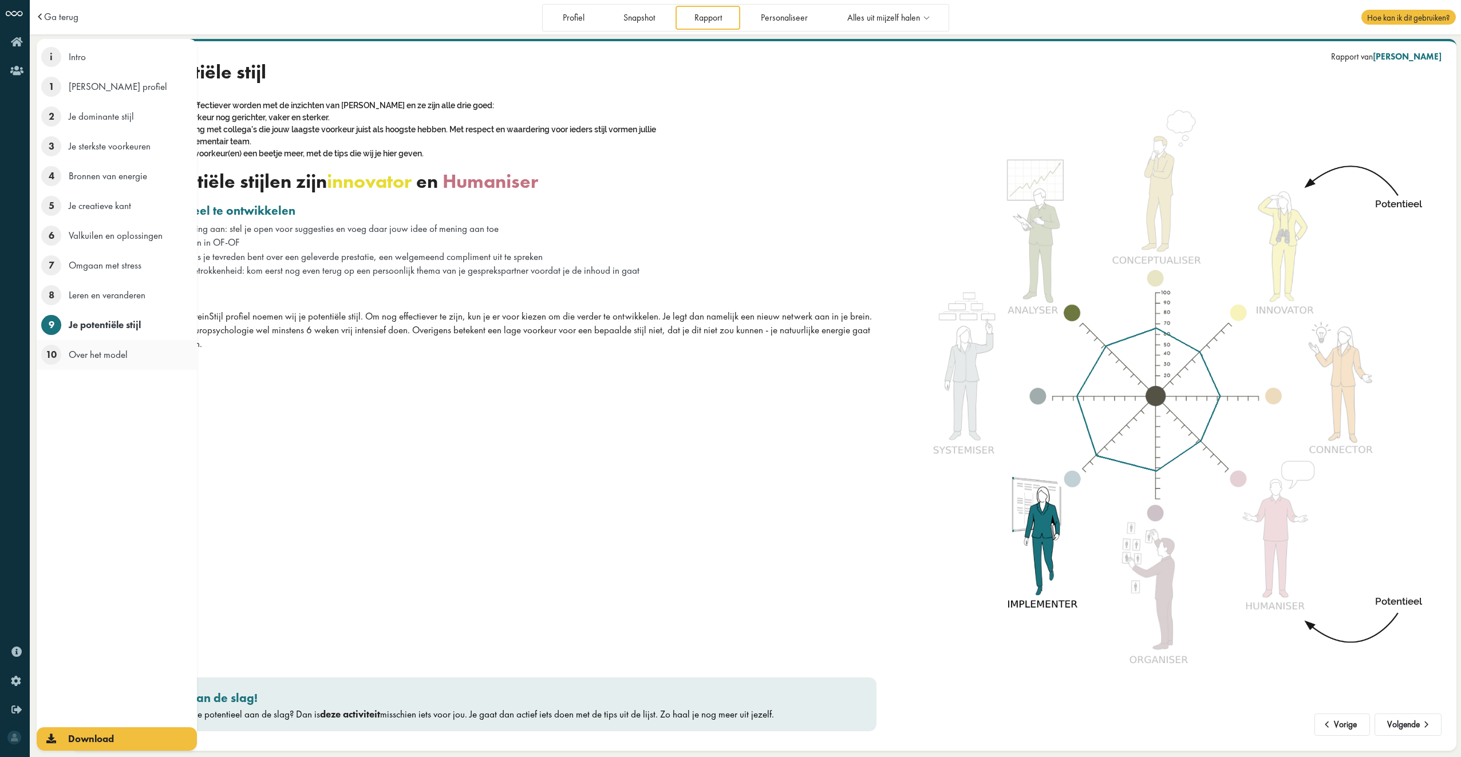
click at [47, 364] on span "10" at bounding box center [51, 355] width 20 height 20
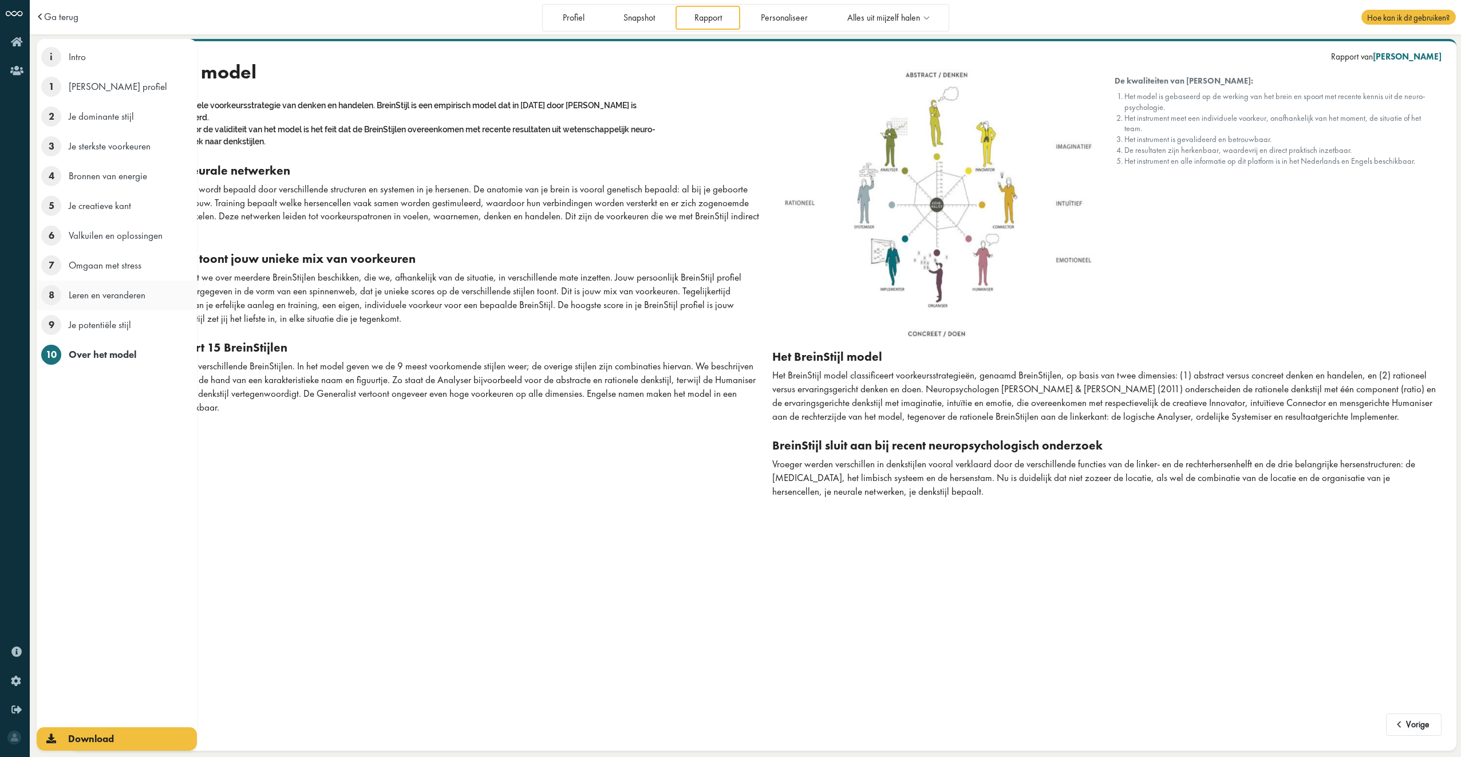
click at [46, 295] on span "8" at bounding box center [51, 295] width 20 height 20
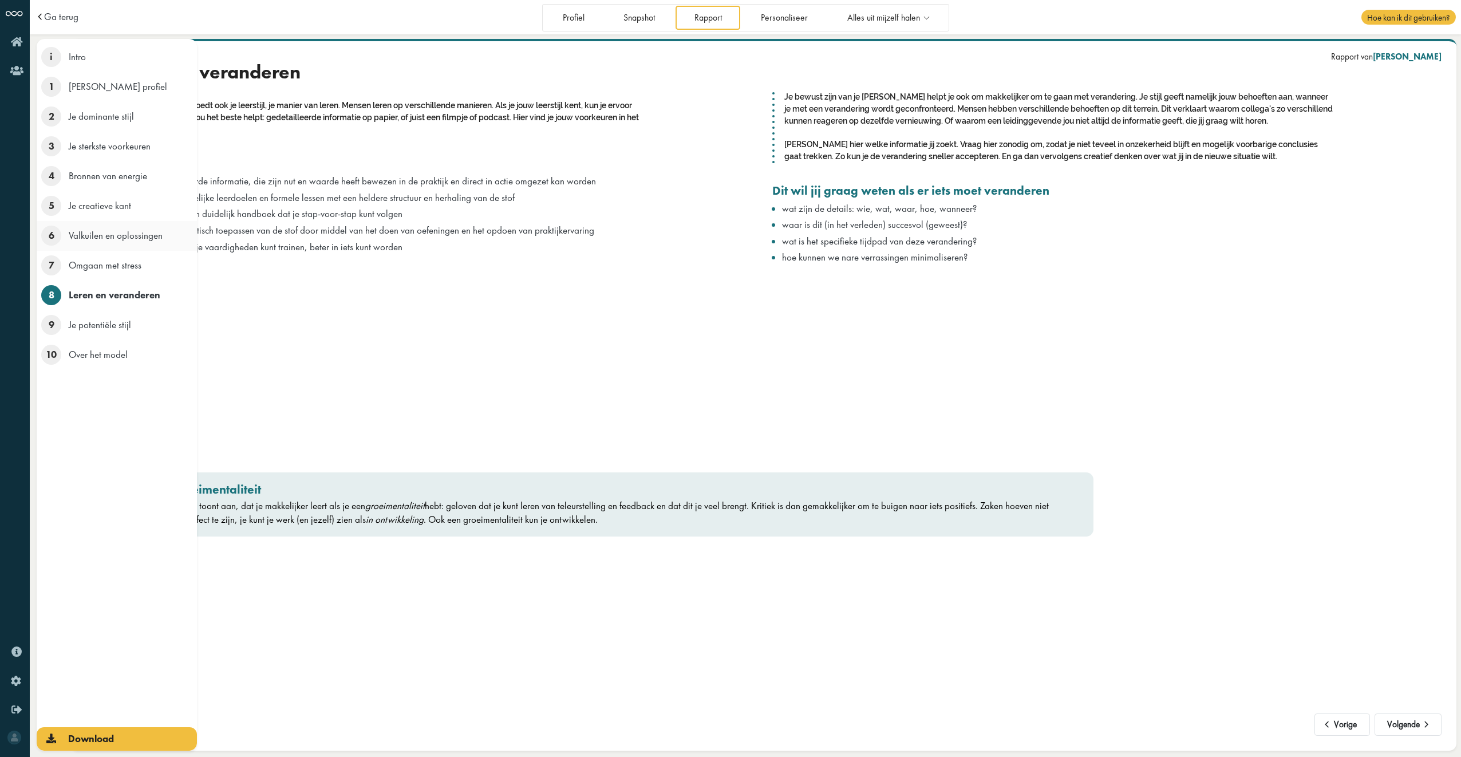
click at [45, 232] on span "6" at bounding box center [51, 236] width 20 height 20
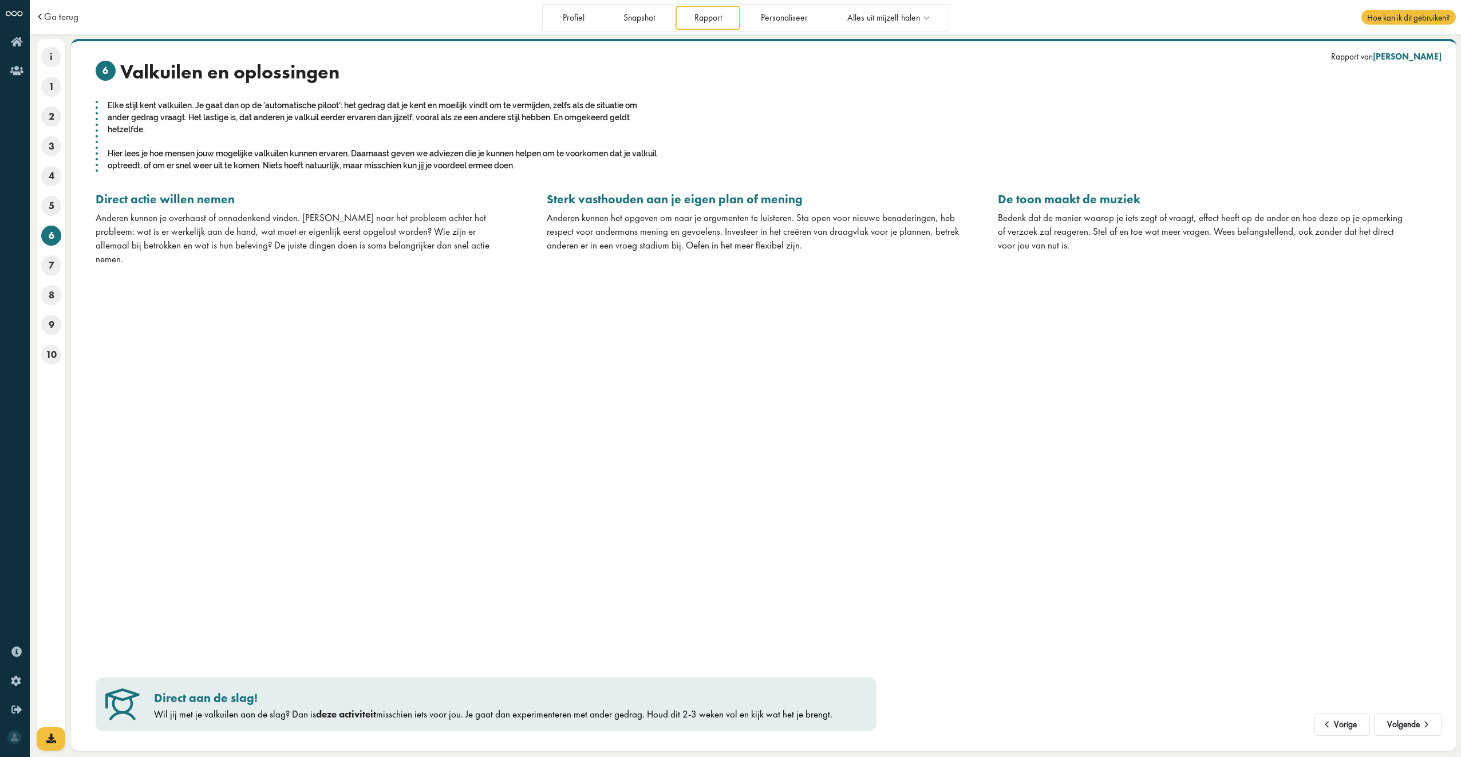
click at [507, 372] on div "Vorige Volgende Rapport van Louise Nell 6 Valkuilen en oplossingen Elke stijl k…" at bounding box center [764, 396] width 1336 height 670
click at [348, 711] on link "deze activiteit" at bounding box center [346, 714] width 60 height 13
drag, startPoint x: 137, startPoint y: 198, endPoint x: 77, endPoint y: 195, distance: 60.2
click at [77, 195] on div "Vorige Volgende Rapport van Louise Nell 6 Valkuilen en oplossingen Elke stijl k…" at bounding box center [763, 395] width 1385 height 712
drag, startPoint x: 77, startPoint y: 195, endPoint x: 105, endPoint y: 224, distance: 40.1
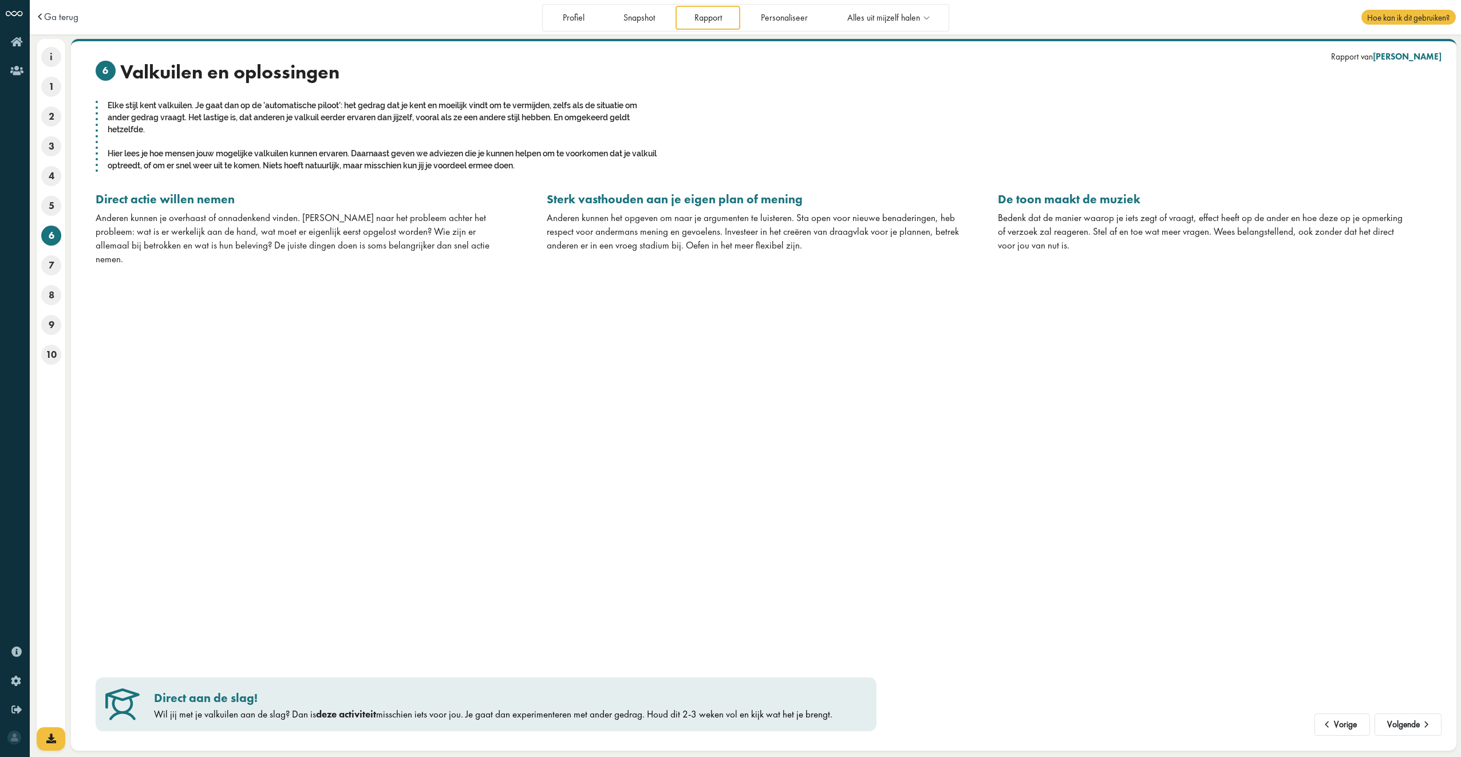
click at [105, 224] on div "Anderen kunnen je overhaast of onnadenkend vinden. Kijk naar het probleem achte…" at bounding box center [302, 238] width 413 height 54
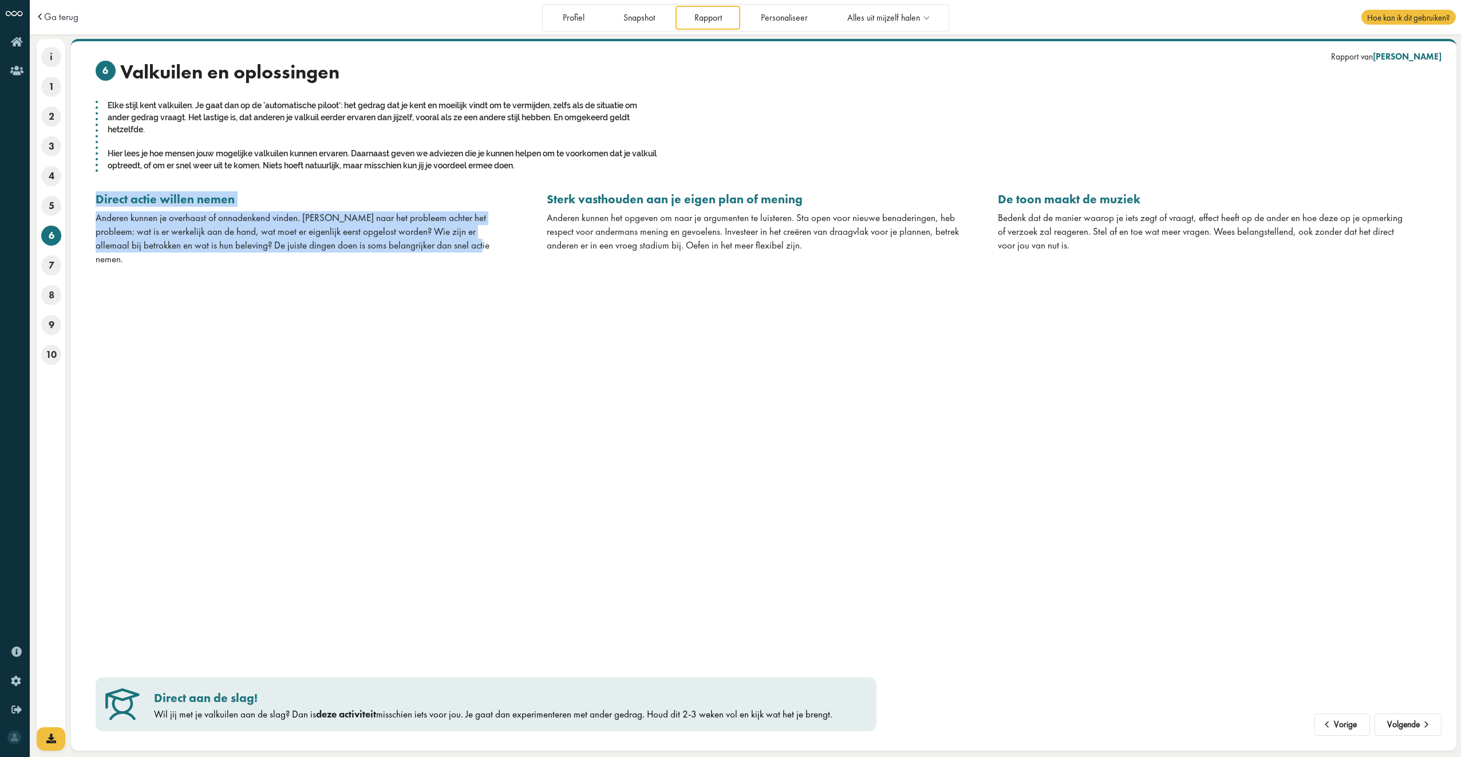
drag, startPoint x: 93, startPoint y: 198, endPoint x: 522, endPoint y: 394, distance: 471.5
click at [522, 394] on div "Vorige Volgende Rapport van Louise Nell 6 Valkuilen en oplossingen Elke stijl k…" at bounding box center [764, 396] width 1336 height 670
